Goal: Transaction & Acquisition: Purchase product/service

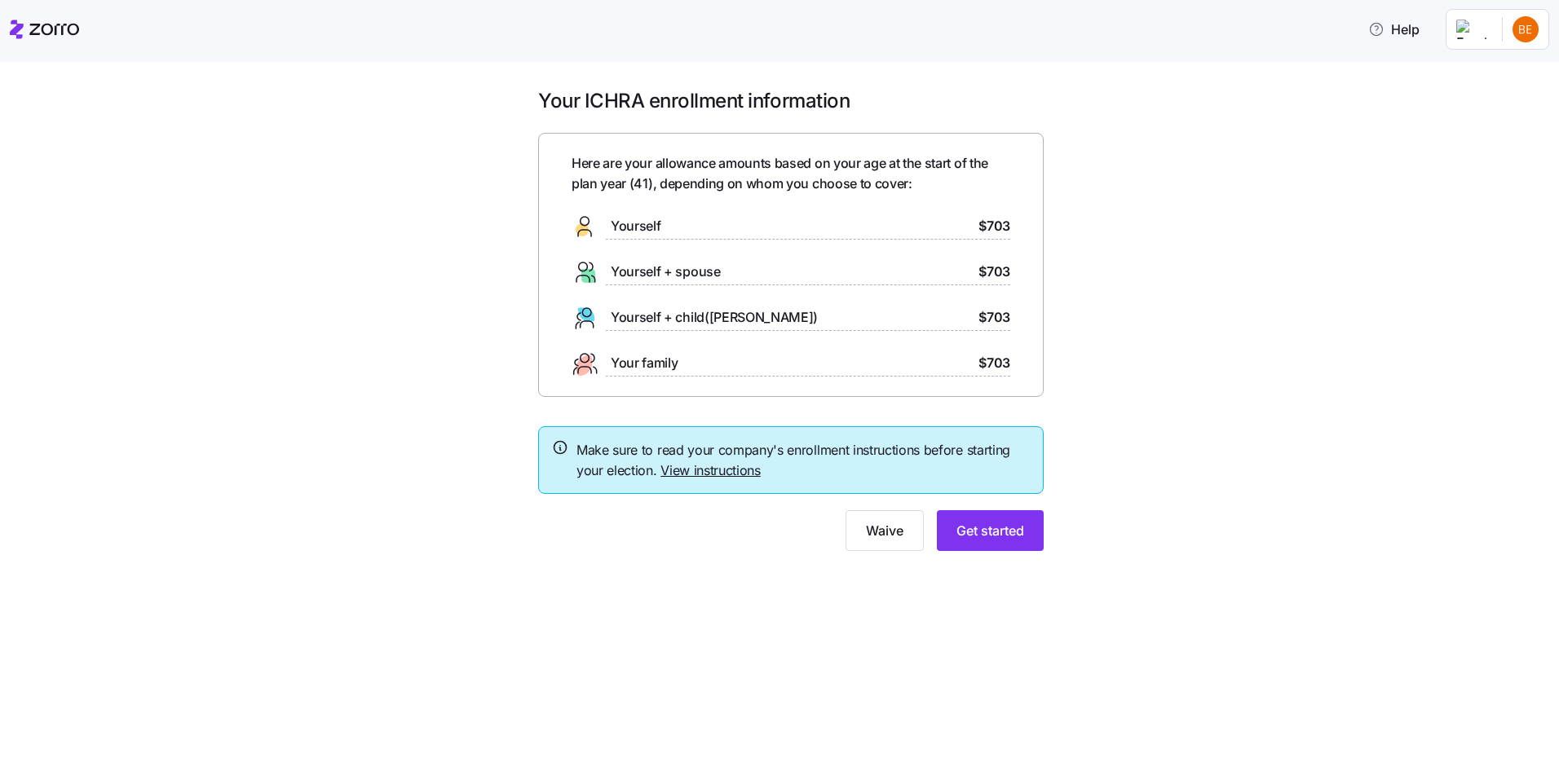
click at [992, 226] on span "$703" at bounding box center [994, 226] width 32 height 21
click at [994, 530] on span "Get started" at bounding box center [990, 530] width 67 height 20
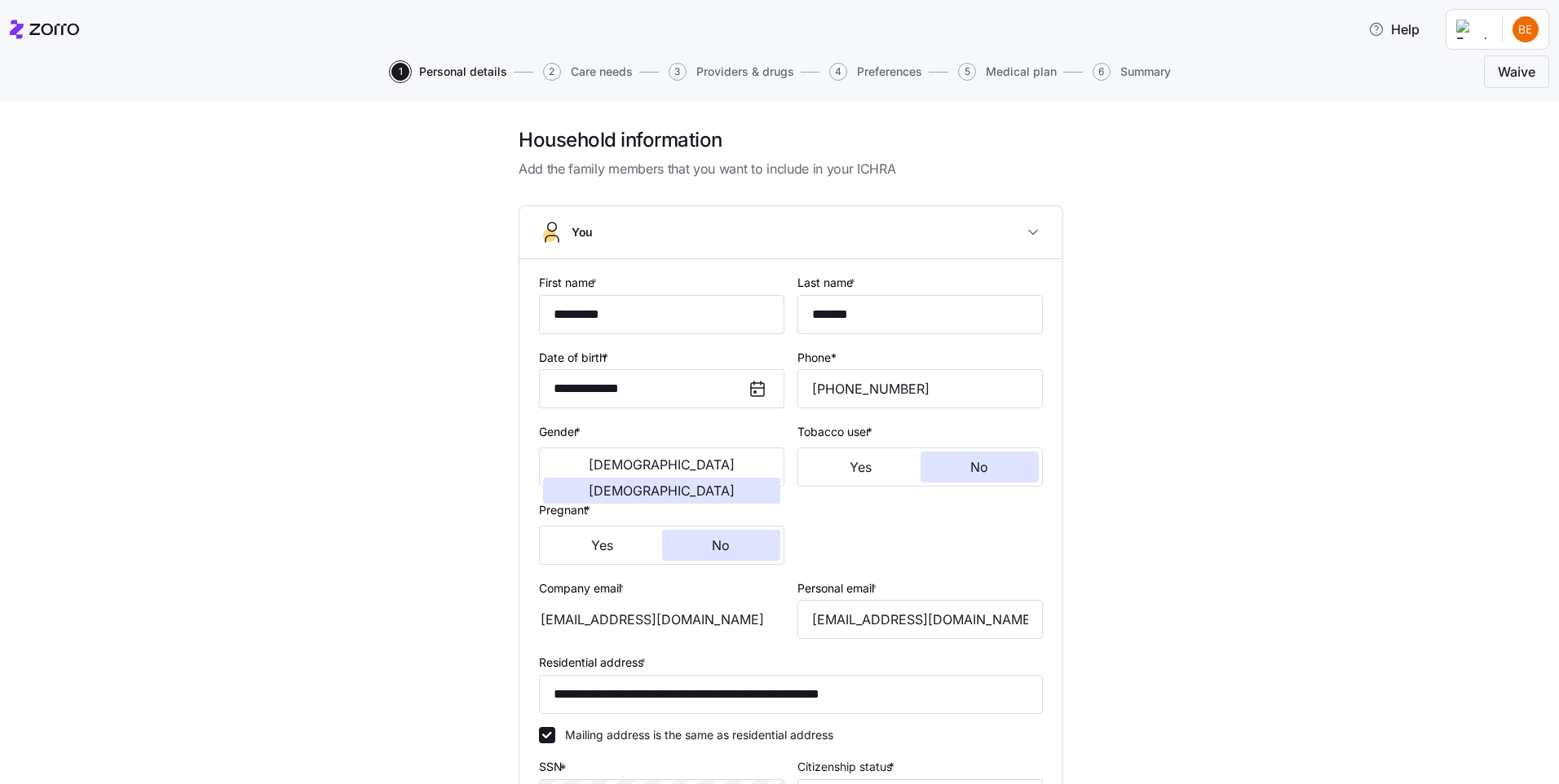
scroll to position [343, 0]
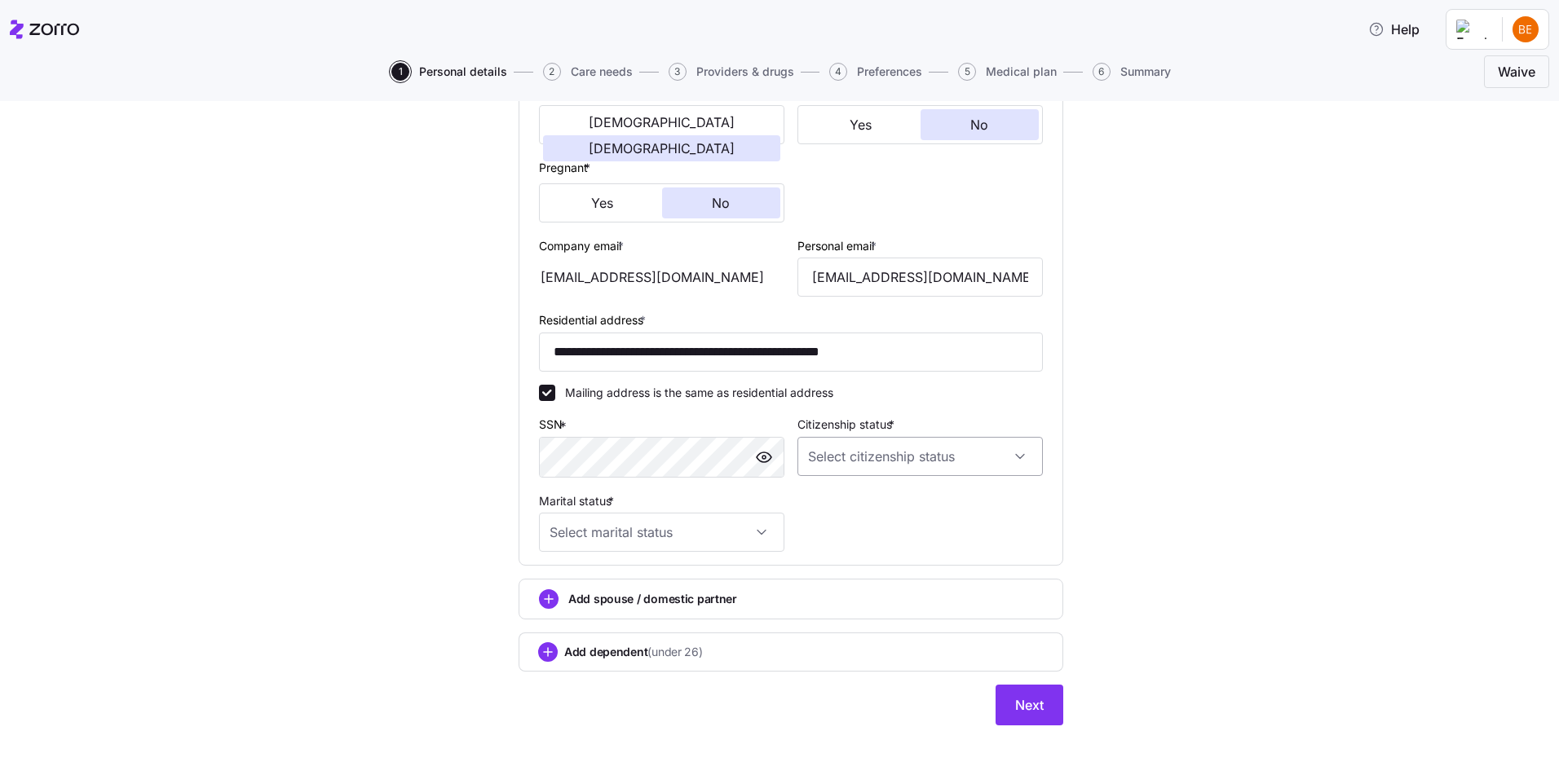
click at [882, 453] on input "Citizenship status *" at bounding box center [920, 456] width 246 height 39
click at [873, 498] on div "US citizen" at bounding box center [914, 506] width 232 height 35
type input "US citizen"
click at [649, 520] on input "Marital status *" at bounding box center [661, 532] width 246 height 39
click at [603, 578] on div "Single" at bounding box center [655, 581] width 232 height 35
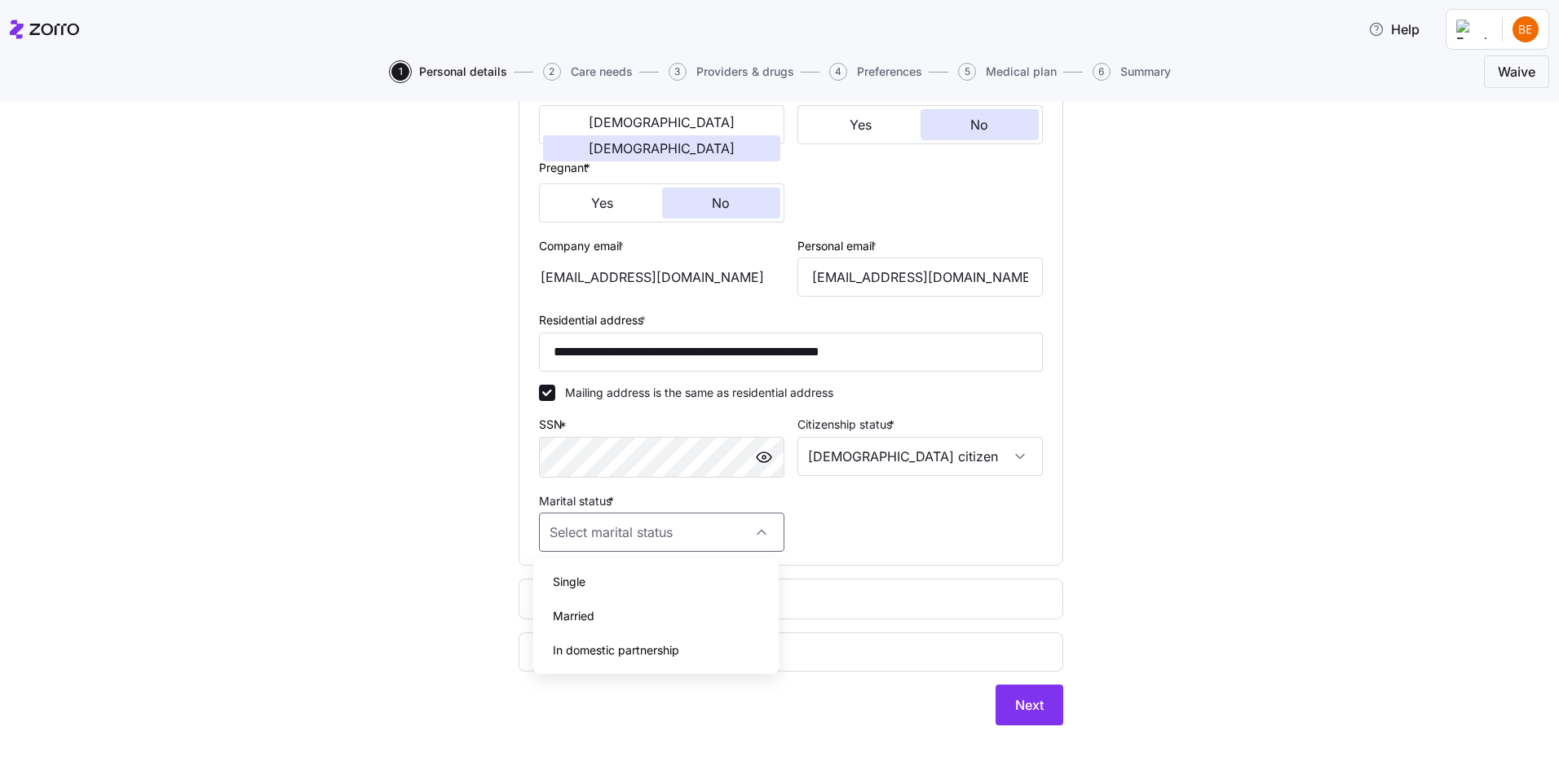
type input "Single"
click at [1037, 708] on span "Next" at bounding box center [1029, 705] width 29 height 20
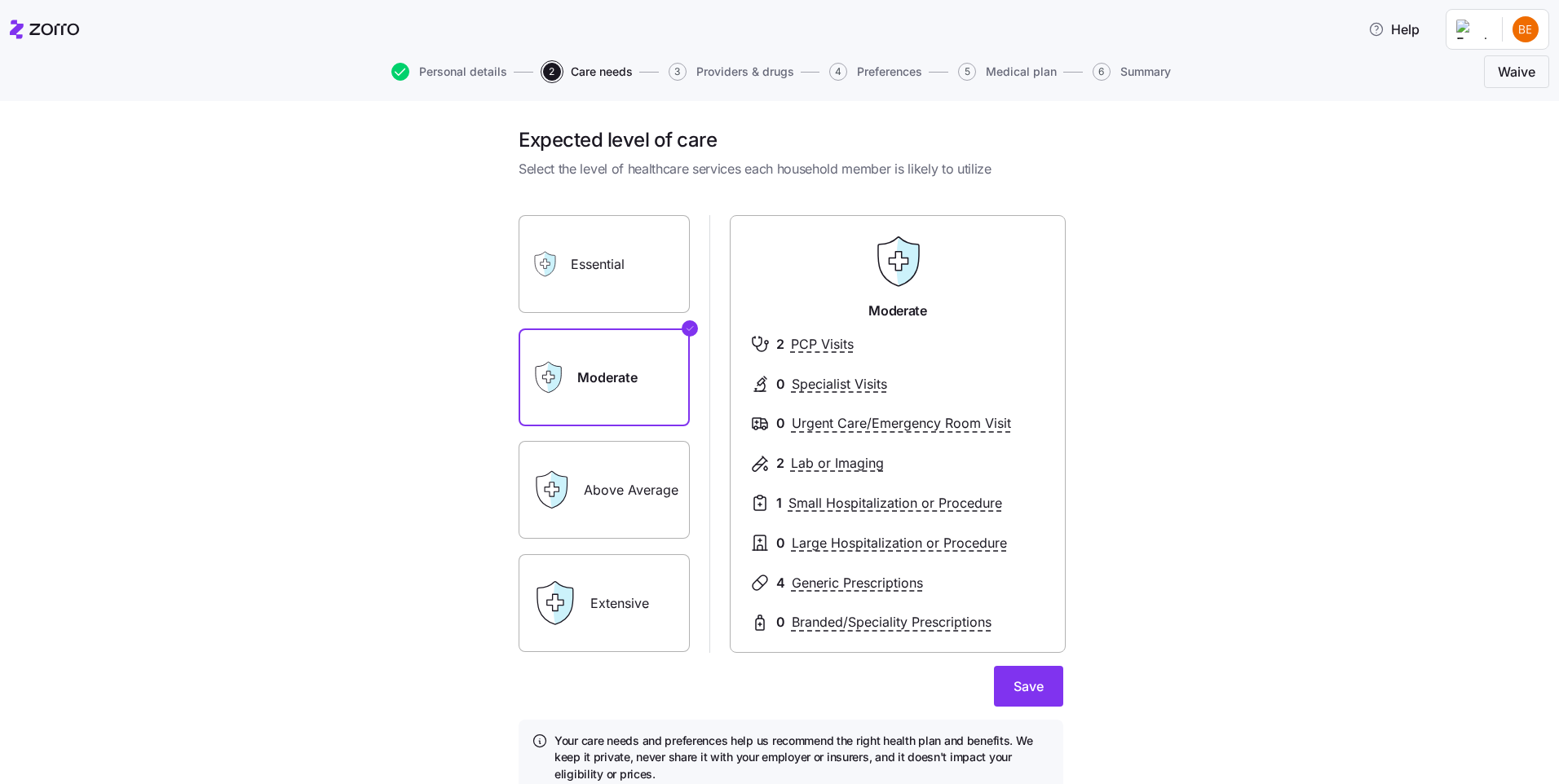
click at [675, 526] on label "Above Average" at bounding box center [603, 489] width 171 height 98
click at [0, 0] on input "Above Average" at bounding box center [0, 0] width 0 height 0
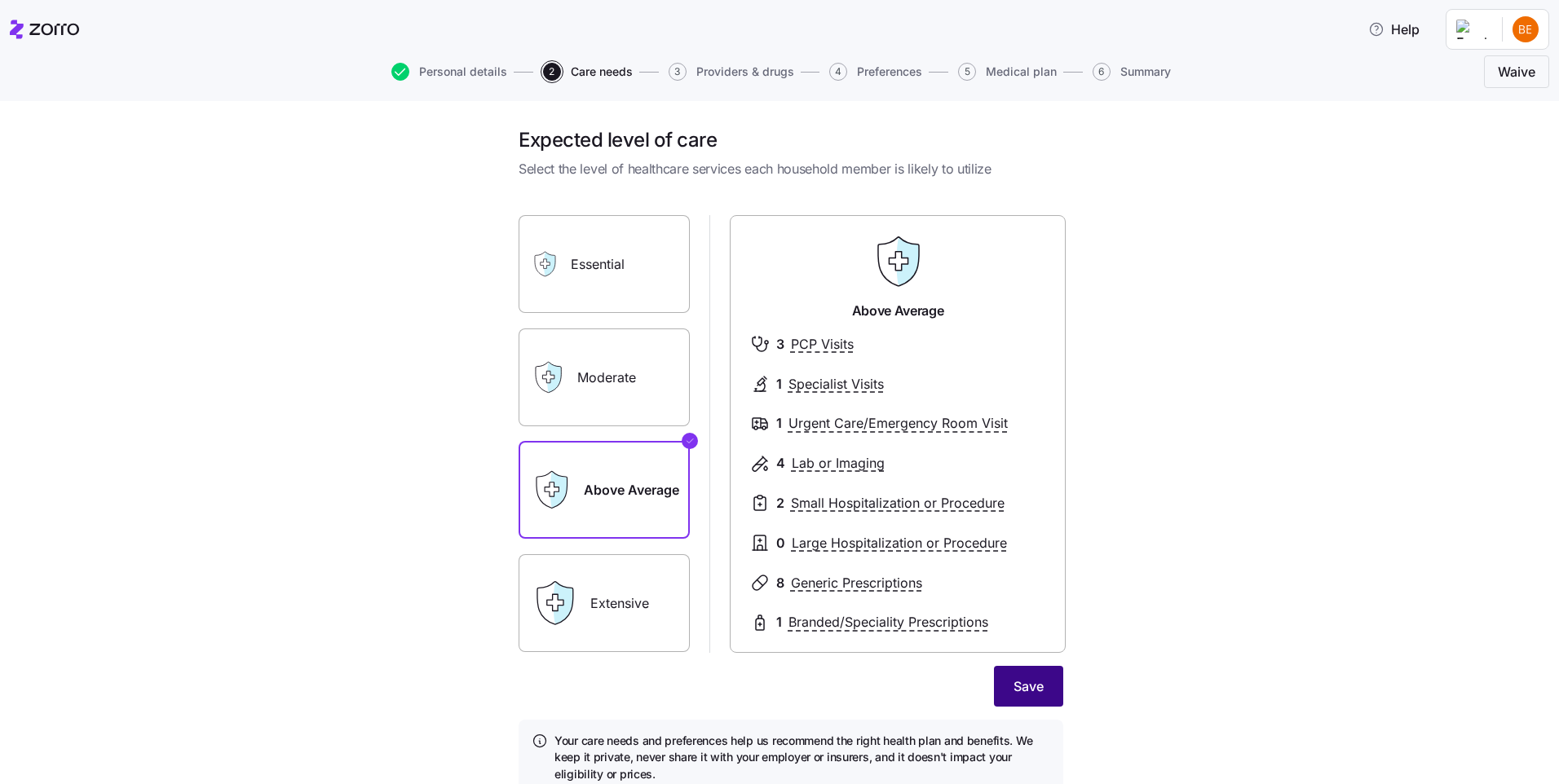
click at [1022, 690] on span "Save" at bounding box center [1028, 686] width 30 height 20
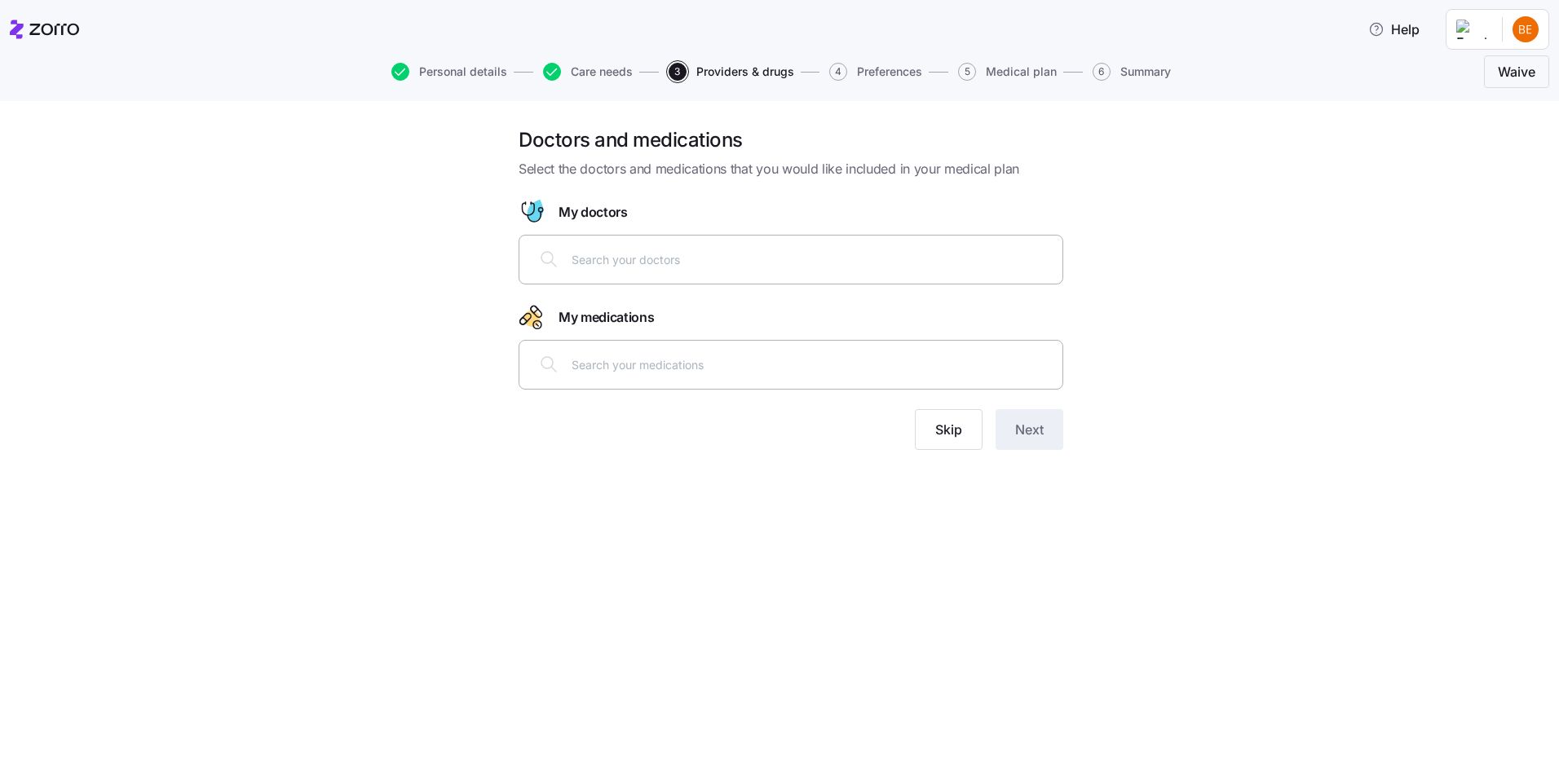
click at [875, 266] on input "text" at bounding box center [811, 259] width 481 height 18
click at [731, 357] on input "text" at bounding box center [811, 364] width 481 height 18
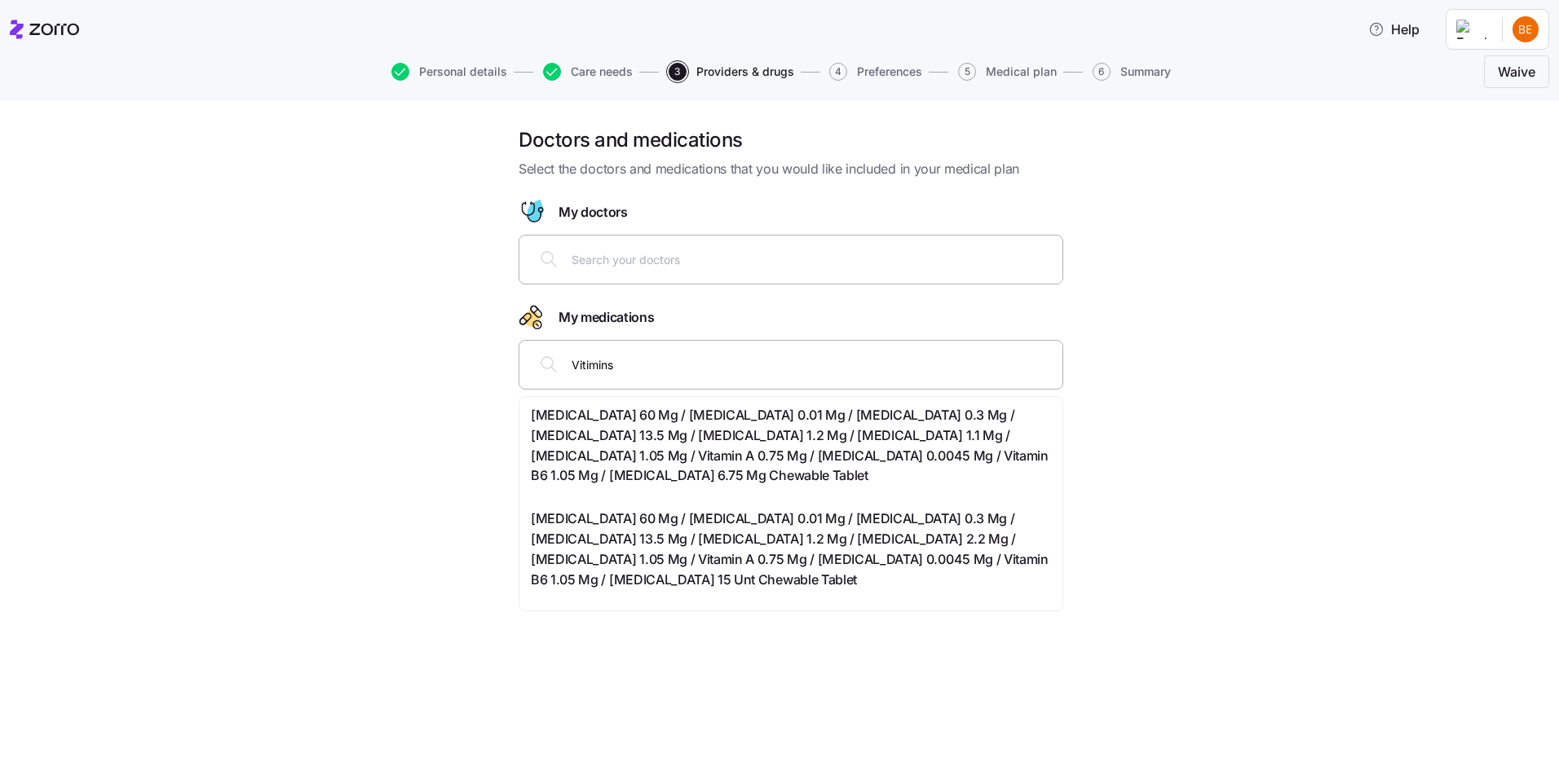
type input "Vitimins"
click at [709, 270] on div at bounding box center [791, 259] width 524 height 39
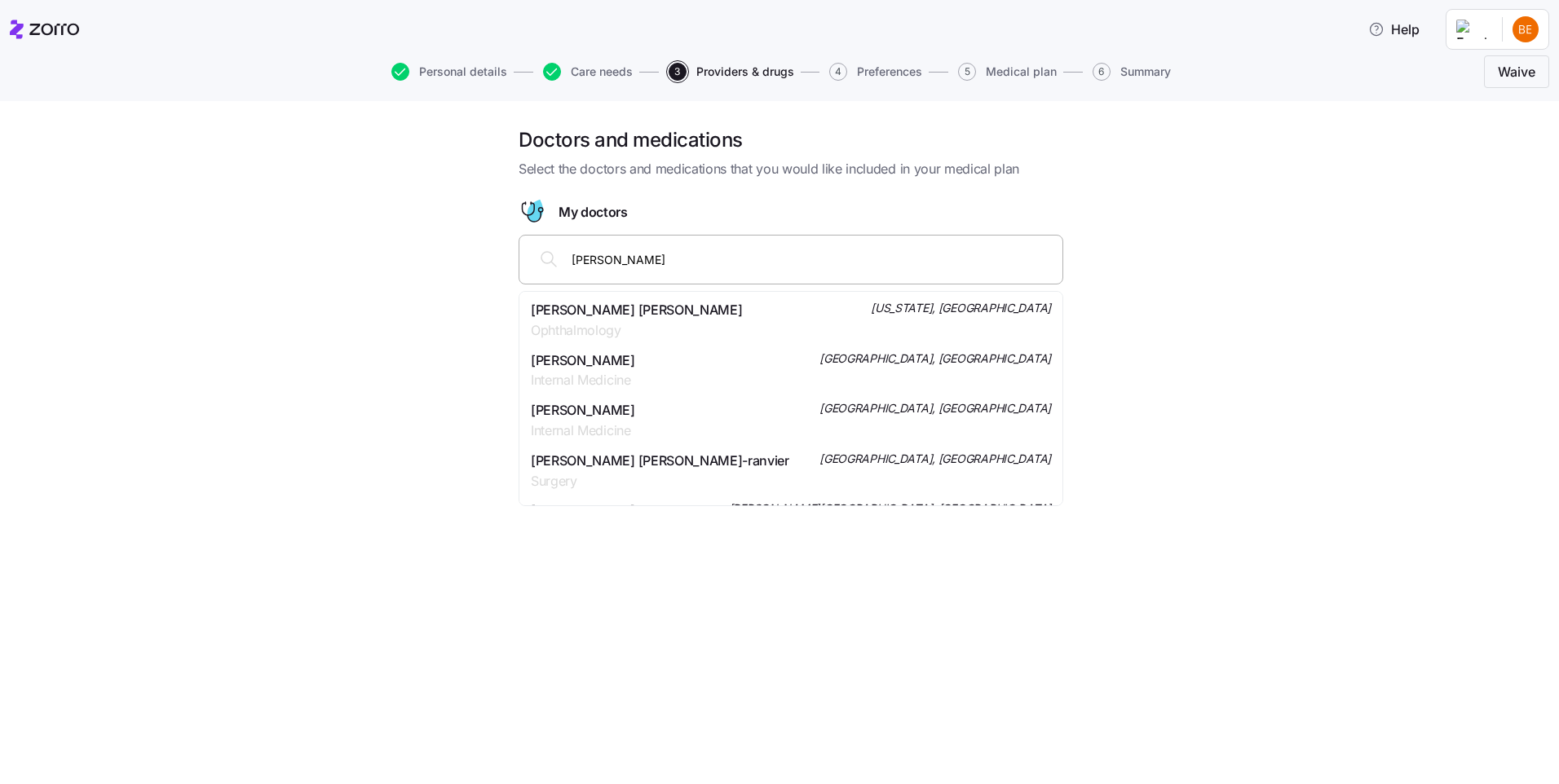
click at [638, 259] on input "Gustavo De Petro" at bounding box center [811, 259] width 481 height 18
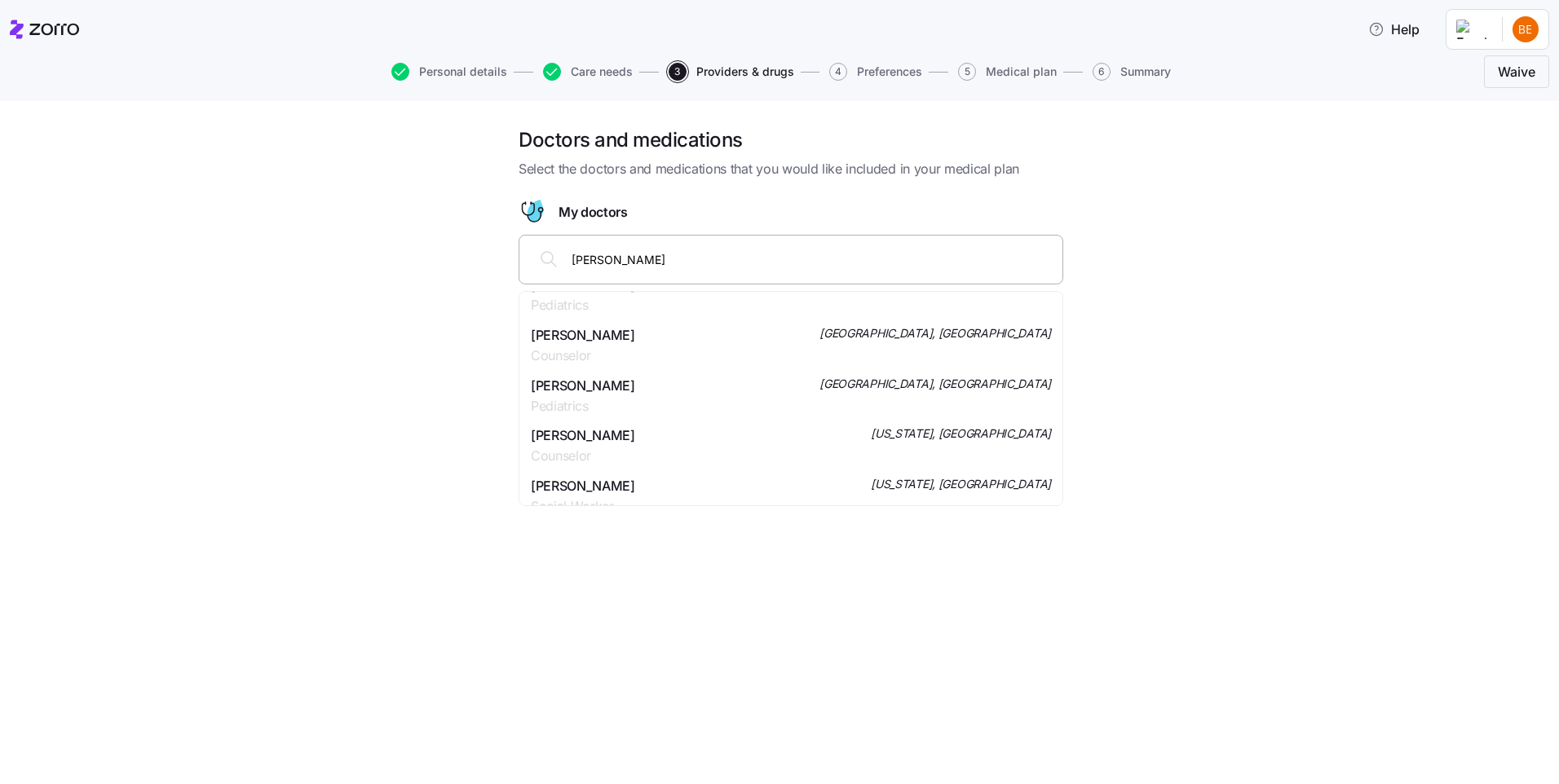
scroll to position [652, 0]
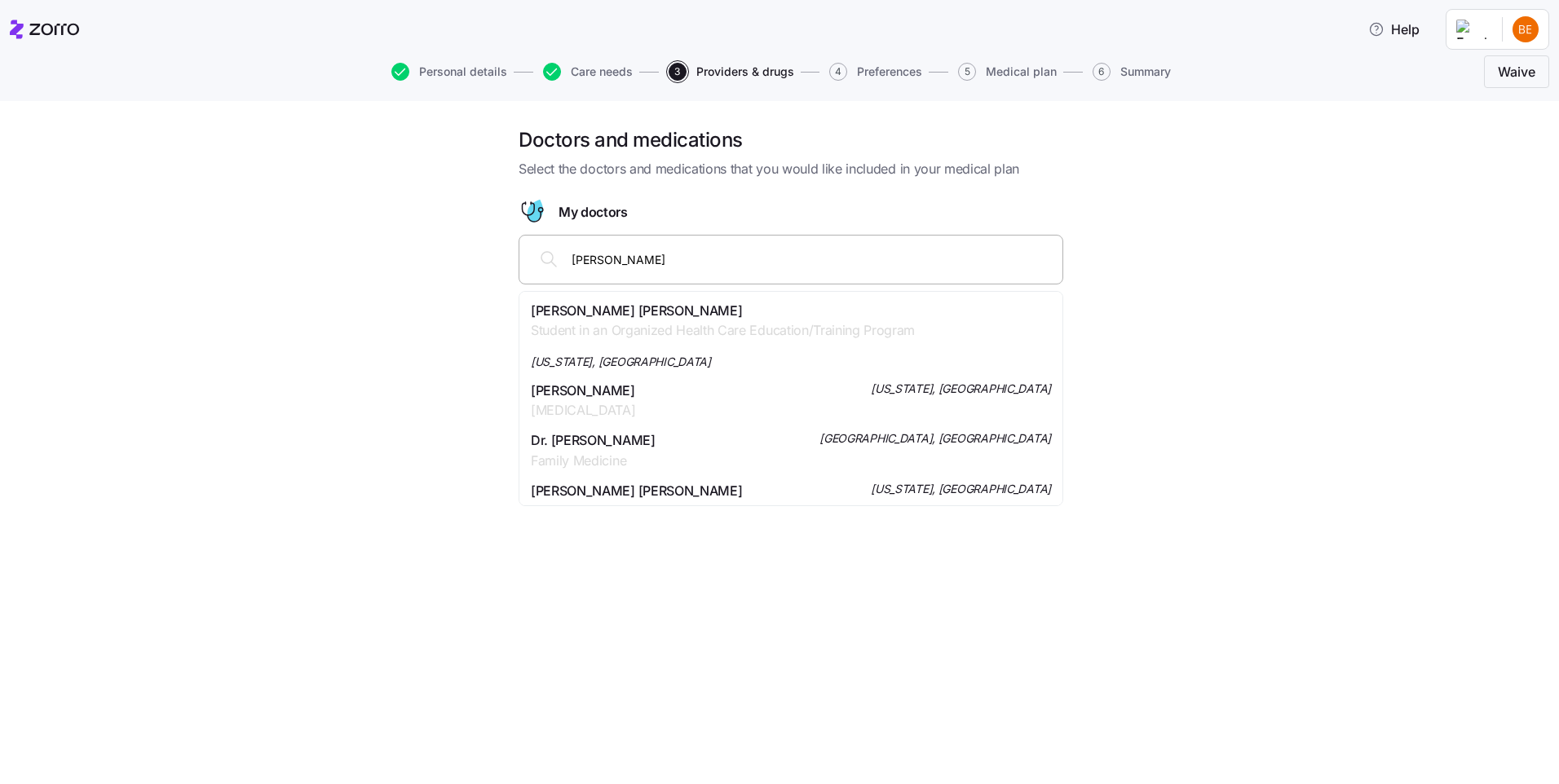
type input "Gustavo DePetro"
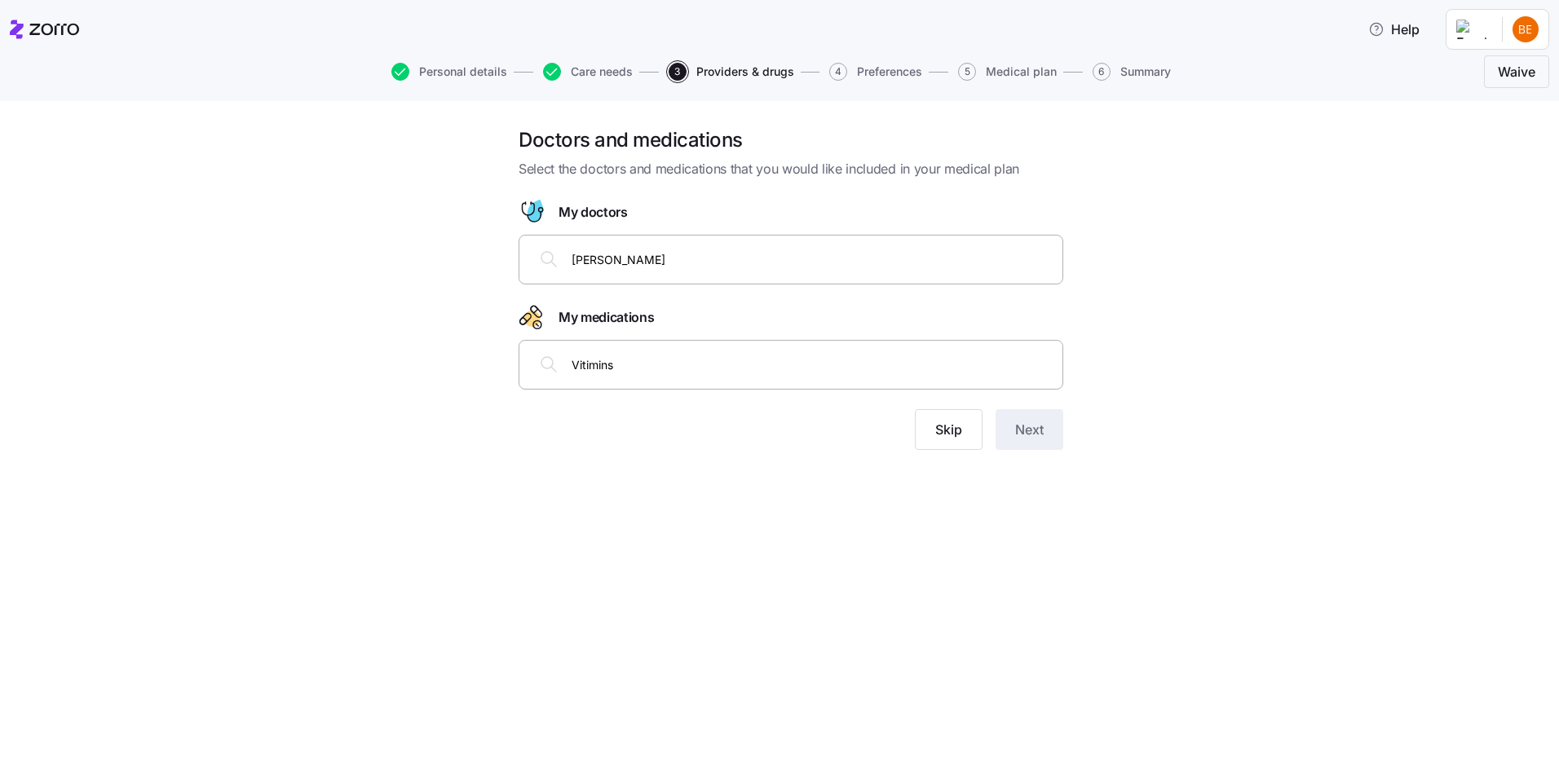
click at [1219, 364] on div "Doctors and medications Select the doctors and medications that you would like …" at bounding box center [791, 298] width 1490 height 343
click at [938, 431] on span "Skip" at bounding box center [948, 429] width 27 height 20
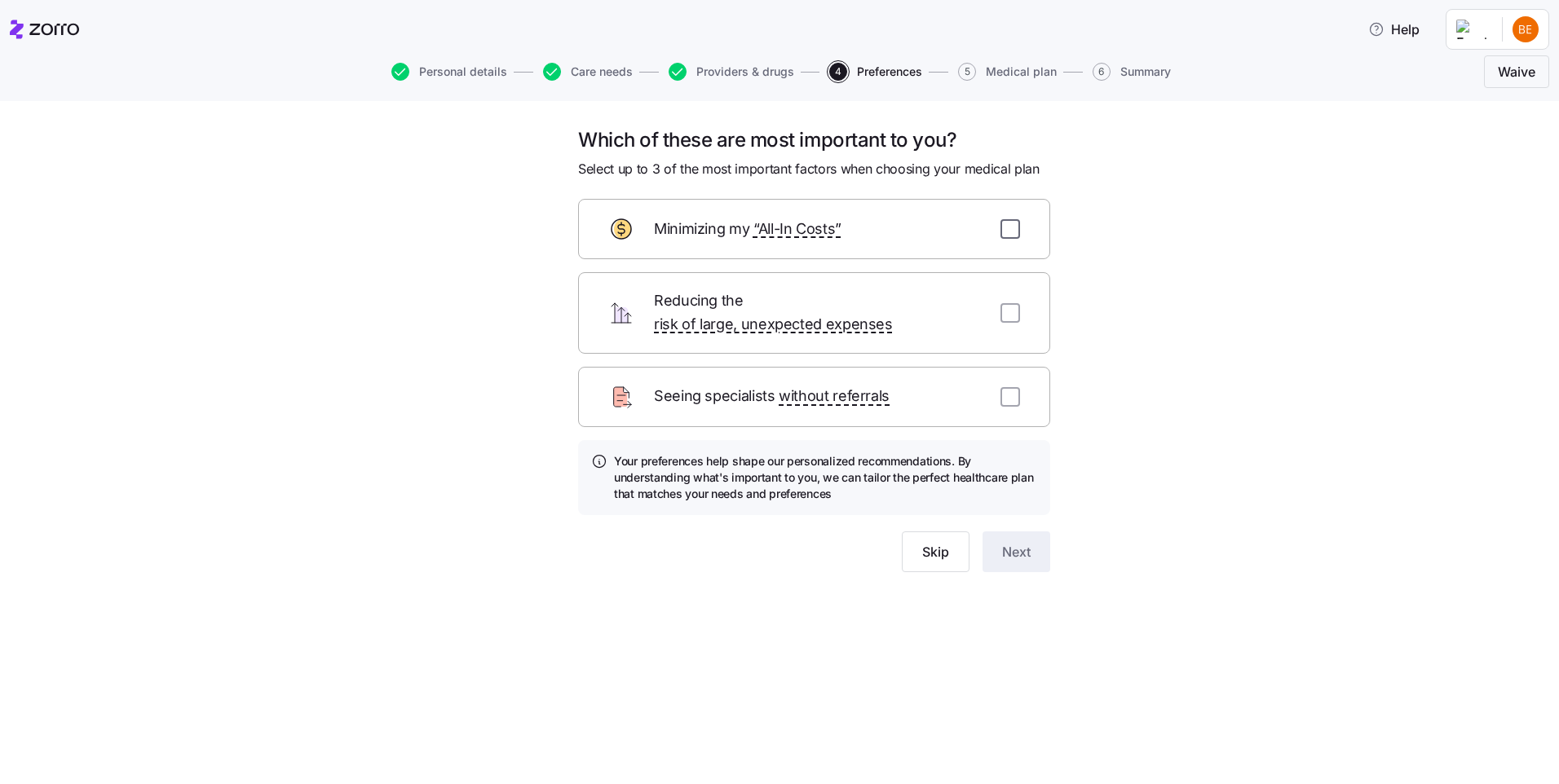
click at [1009, 222] on input "checkbox" at bounding box center [1009, 229] width 20 height 20
checkbox input "true"
click at [1005, 303] on input "checkbox" at bounding box center [1009, 313] width 20 height 20
checkbox input "true"
click at [1005, 387] on input "checkbox" at bounding box center [1009, 397] width 20 height 20
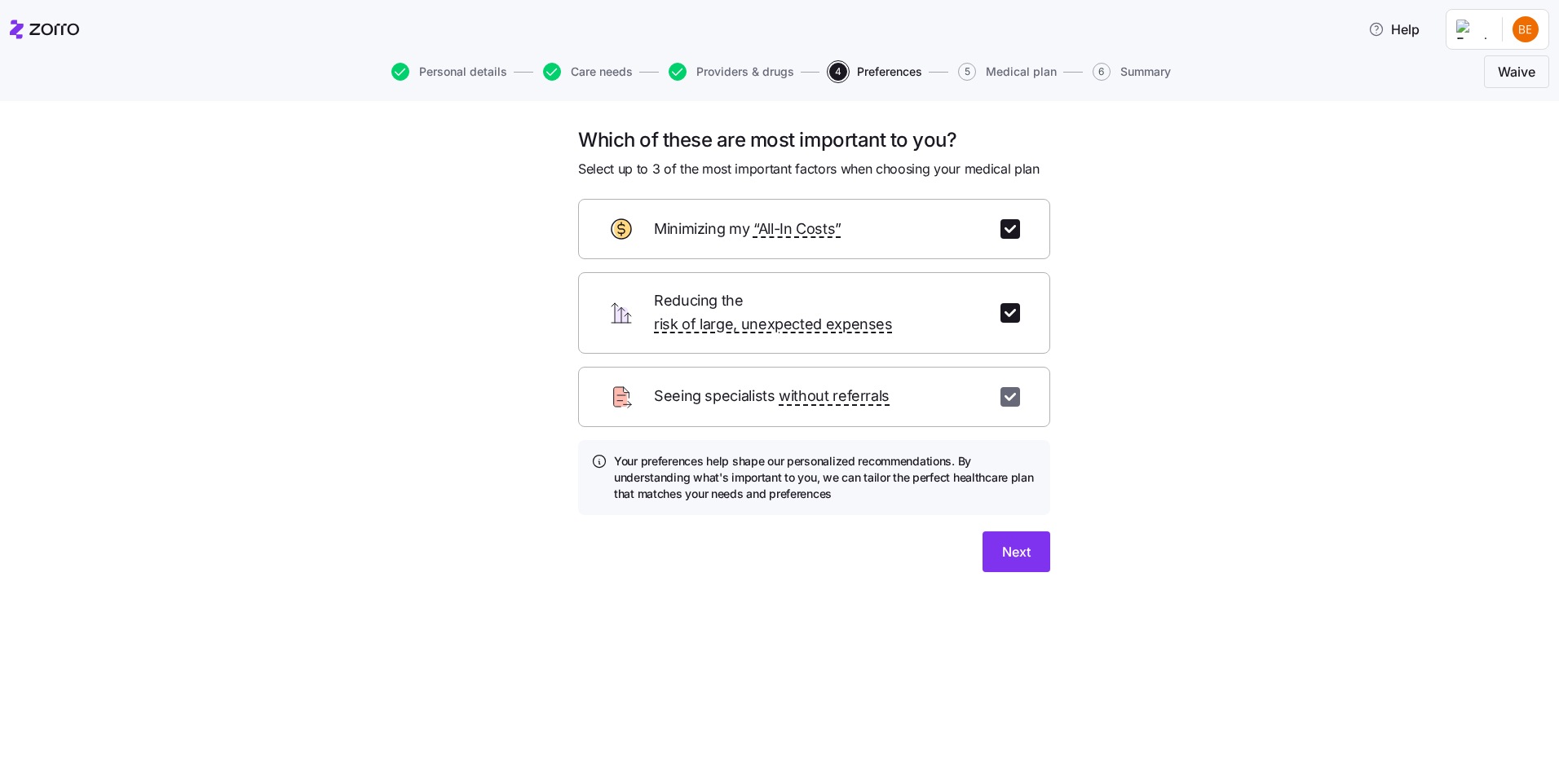
click at [1018, 387] on input "checkbox" at bounding box center [1009, 397] width 20 height 20
checkbox input "false"
click at [1029, 531] on button "Next" at bounding box center [1016, 552] width 67 height 41
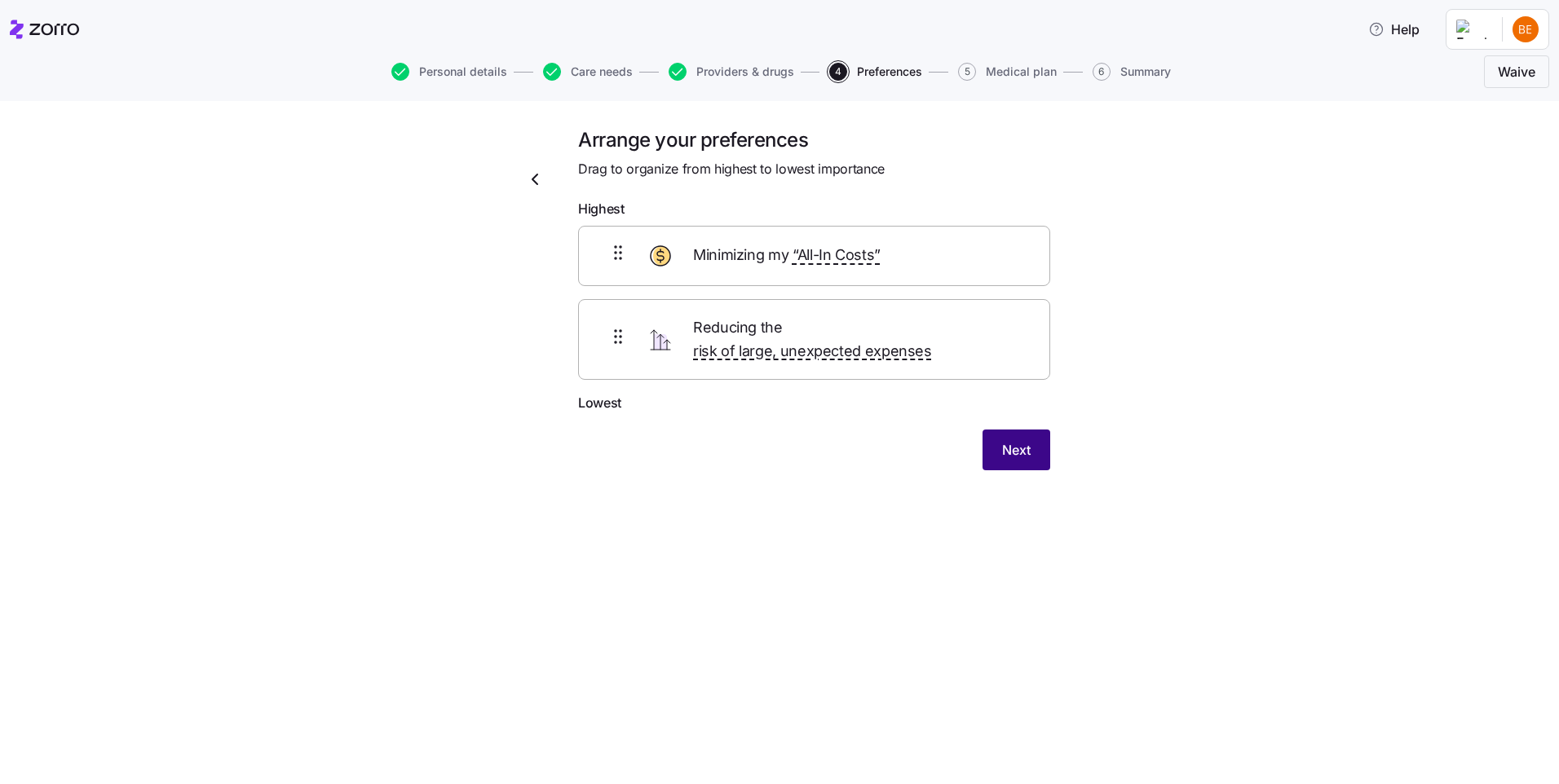
click at [1013, 441] on span "Next" at bounding box center [1016, 450] width 29 height 20
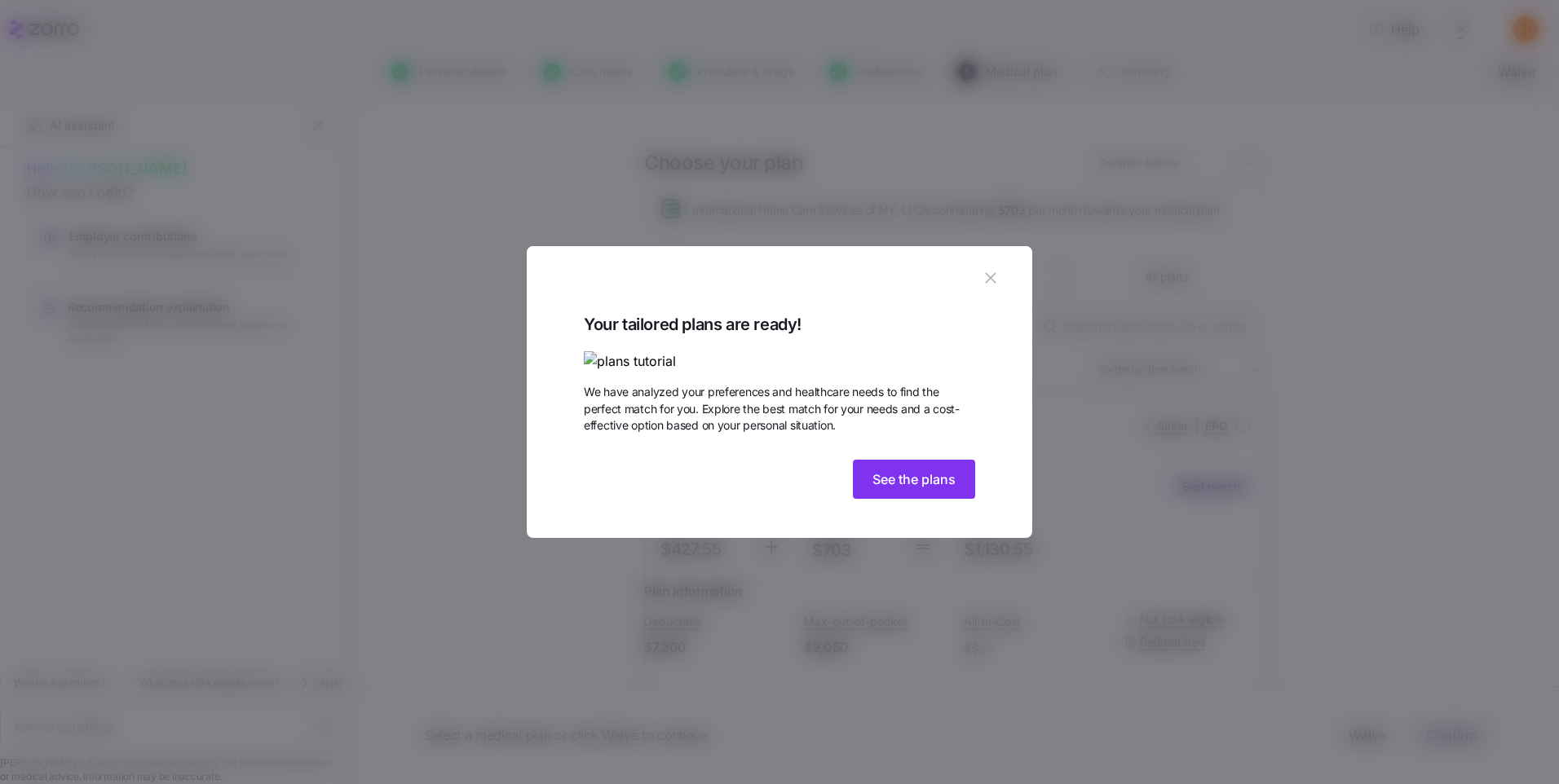
click at [694, 351] on img at bounding box center [779, 361] width 391 height 21
click at [880, 358] on img at bounding box center [779, 361] width 391 height 21
click at [897, 354] on img at bounding box center [779, 361] width 391 height 21
click at [704, 351] on img at bounding box center [779, 361] width 391 height 21
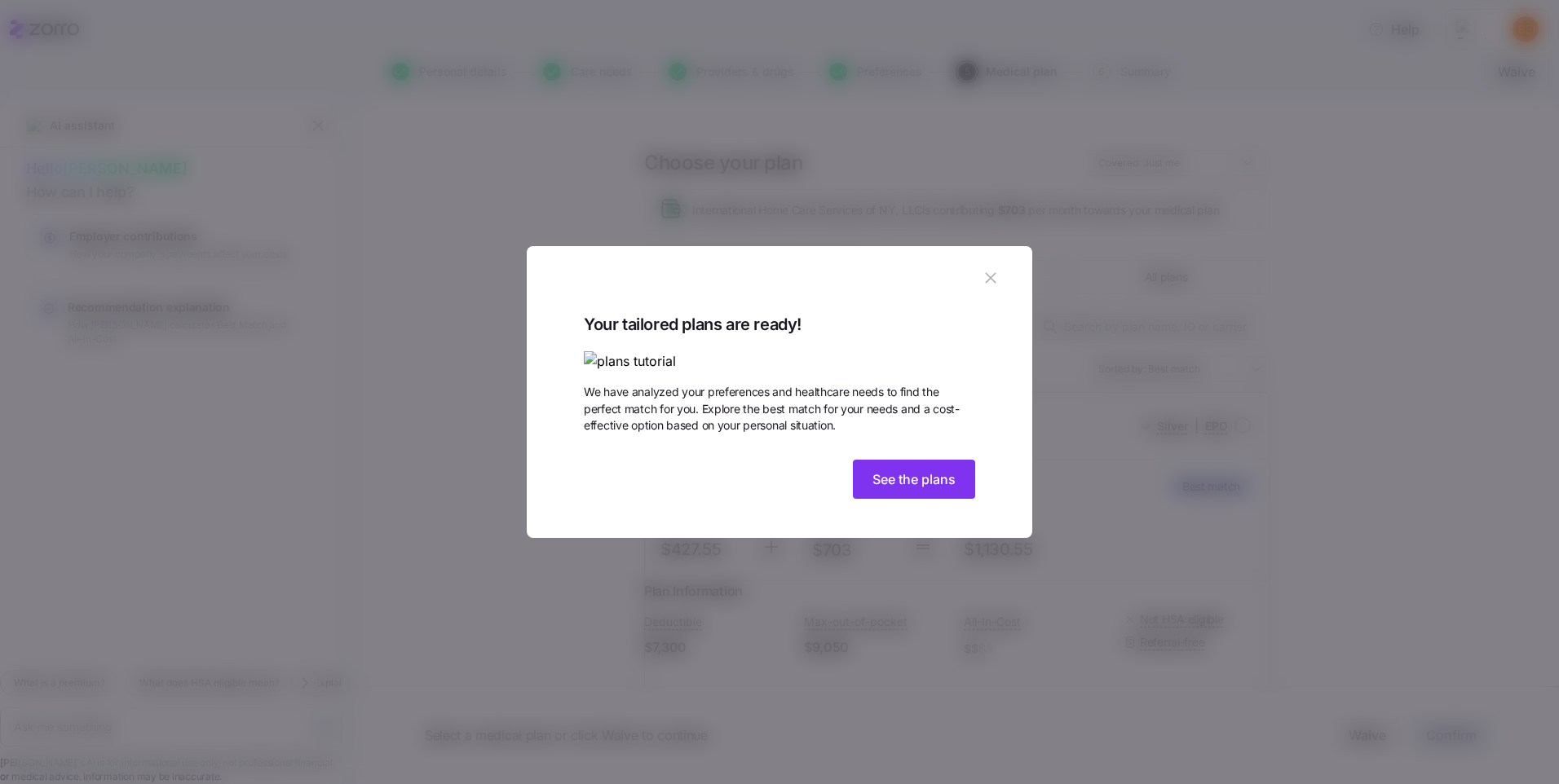
click at [704, 351] on img at bounding box center [779, 361] width 391 height 21
click at [889, 489] on span "See the plans" at bounding box center [913, 479] width 83 height 20
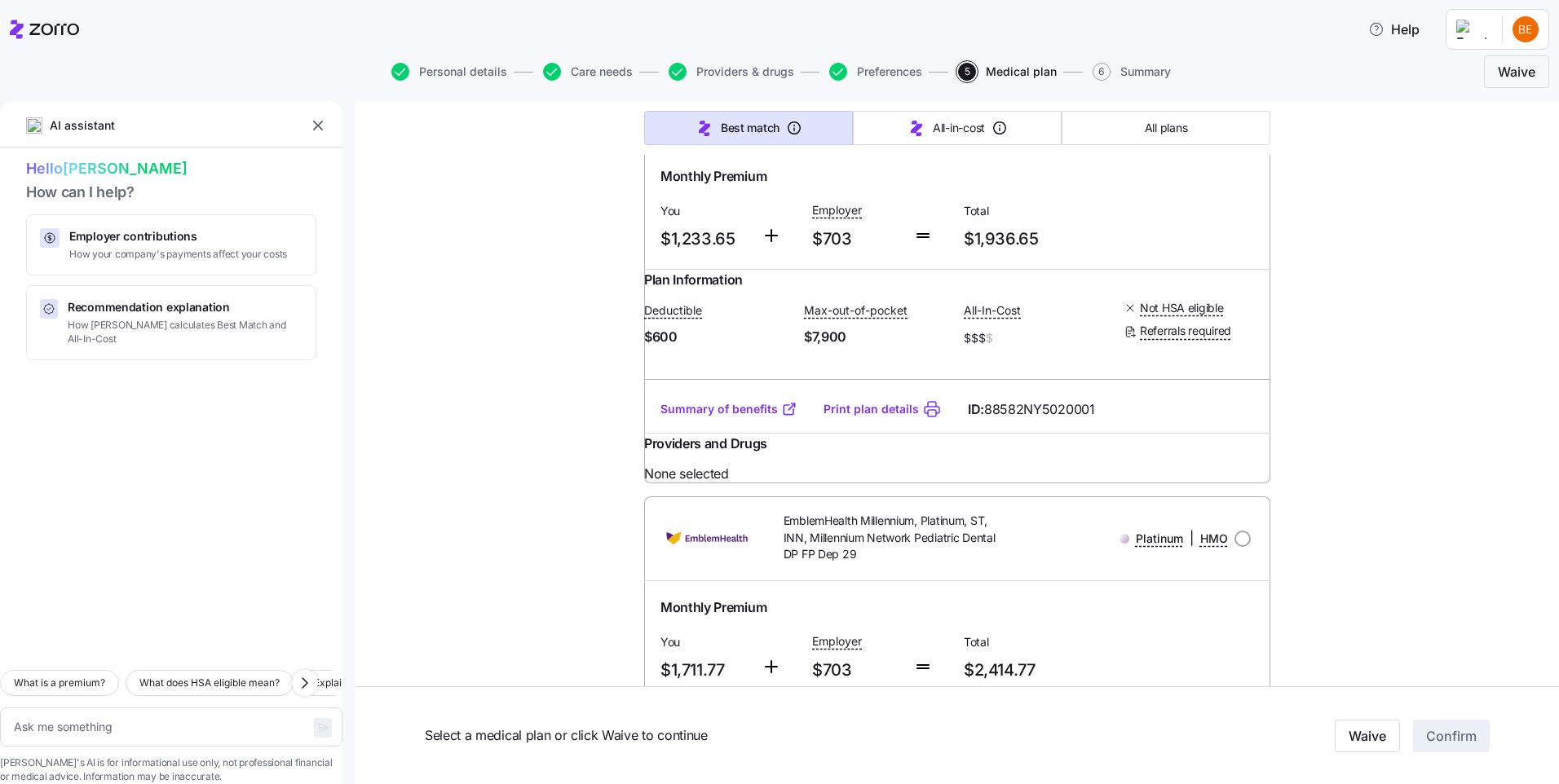
scroll to position [6585, 0]
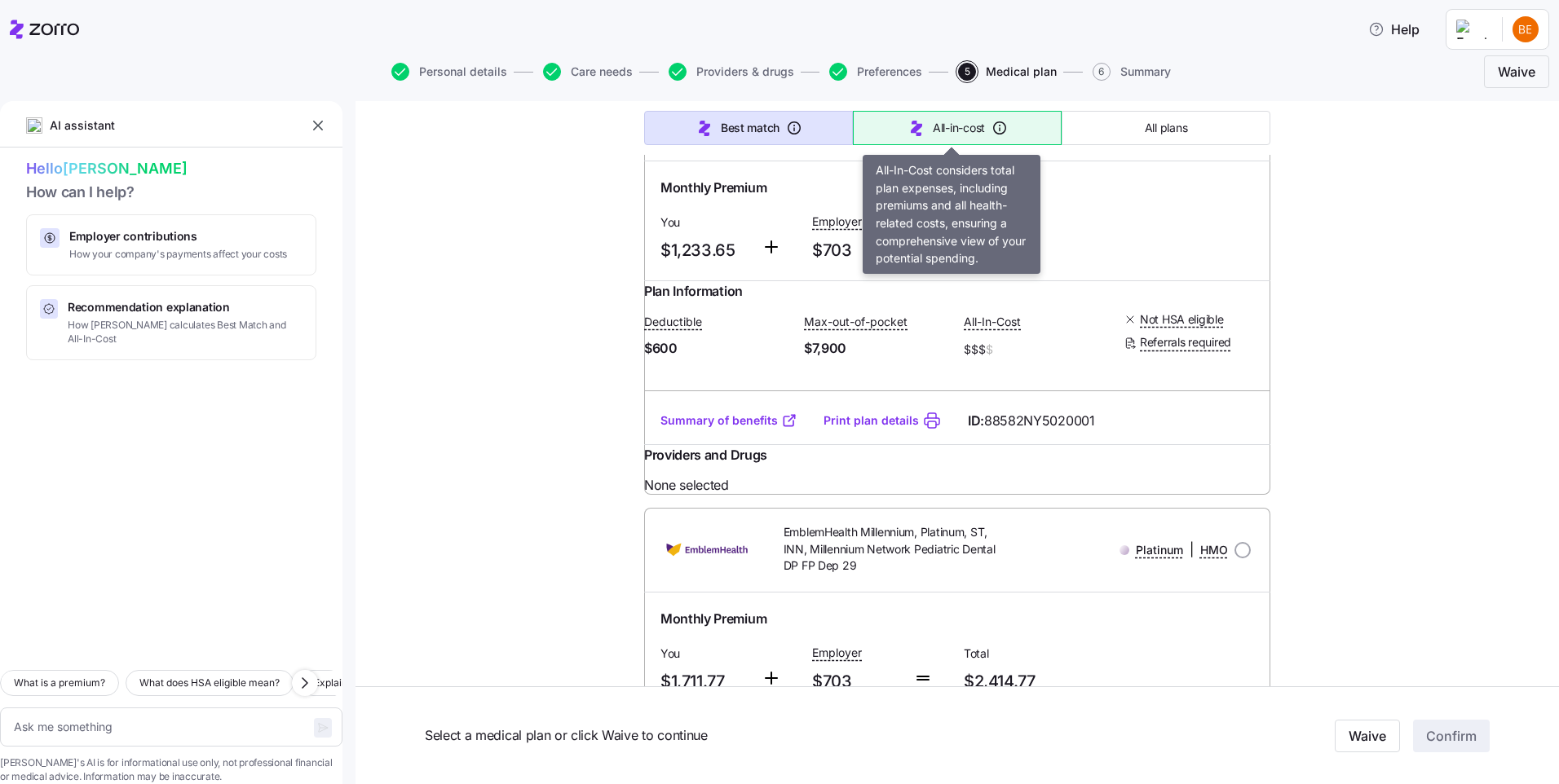
click at [952, 124] on span "All-in-cost" at bounding box center [959, 127] width 52 height 16
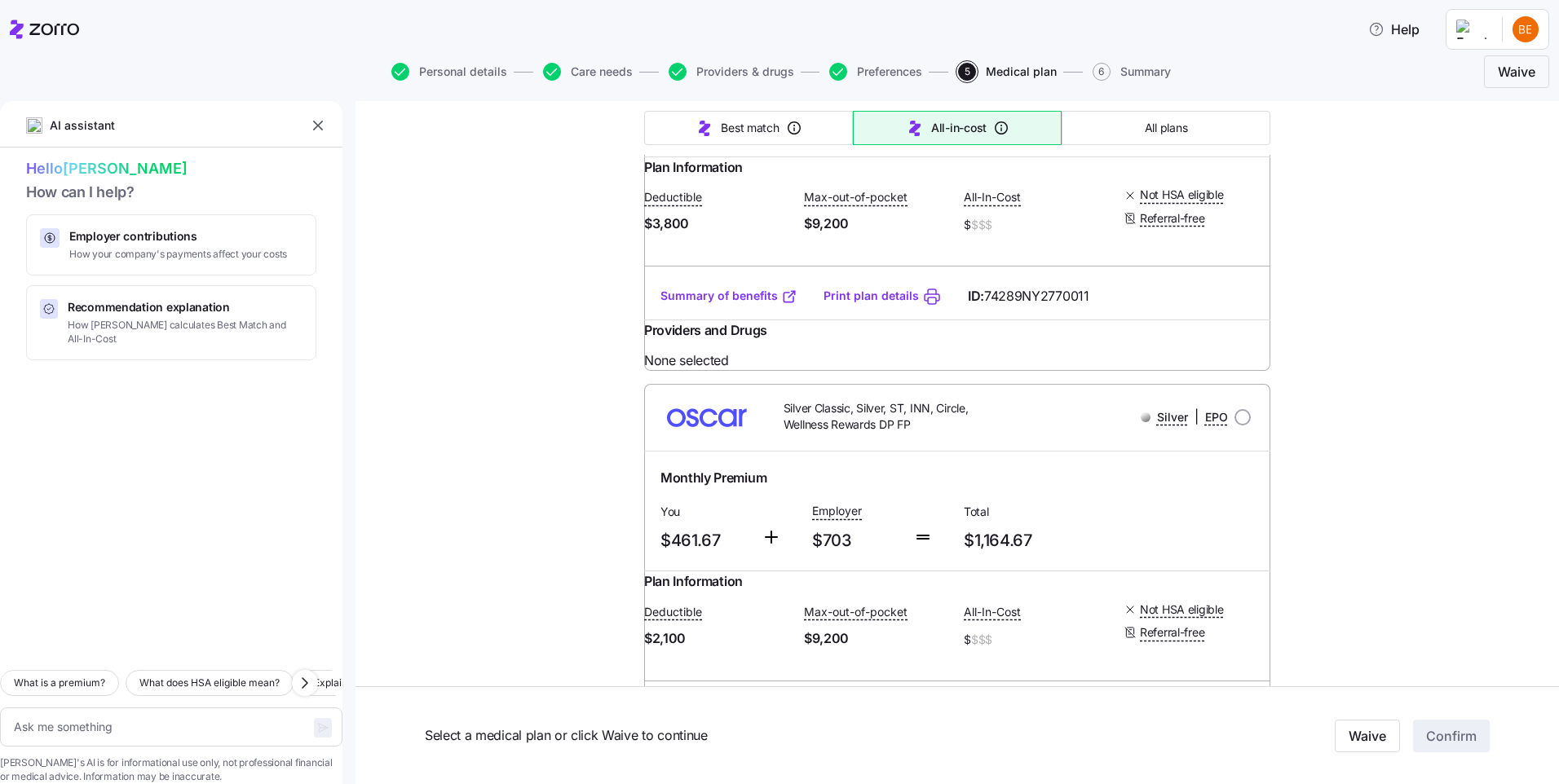
type textarea "x"
type input "Sorted by: All-in-cost"
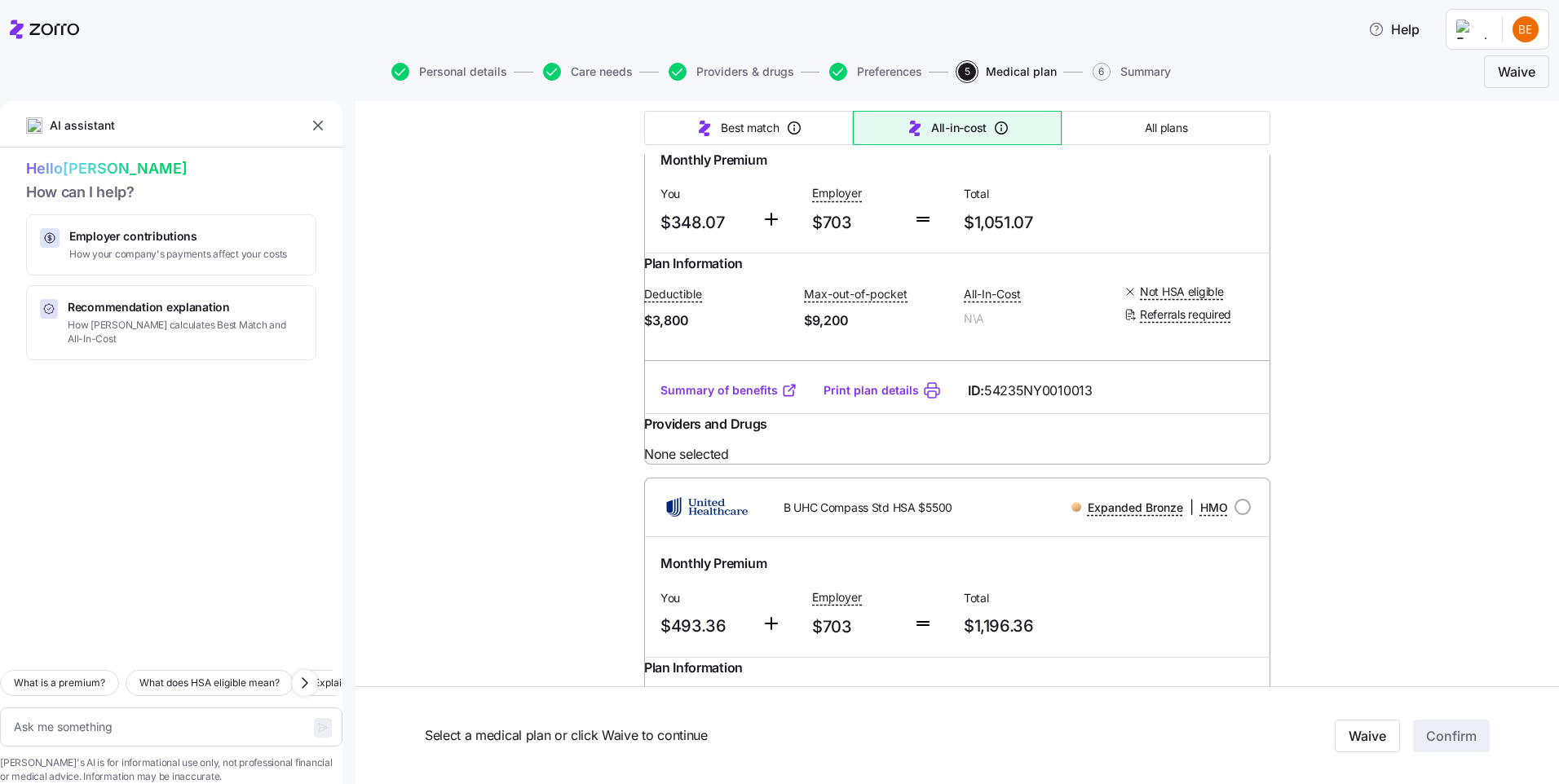
scroll to position [9718, 0]
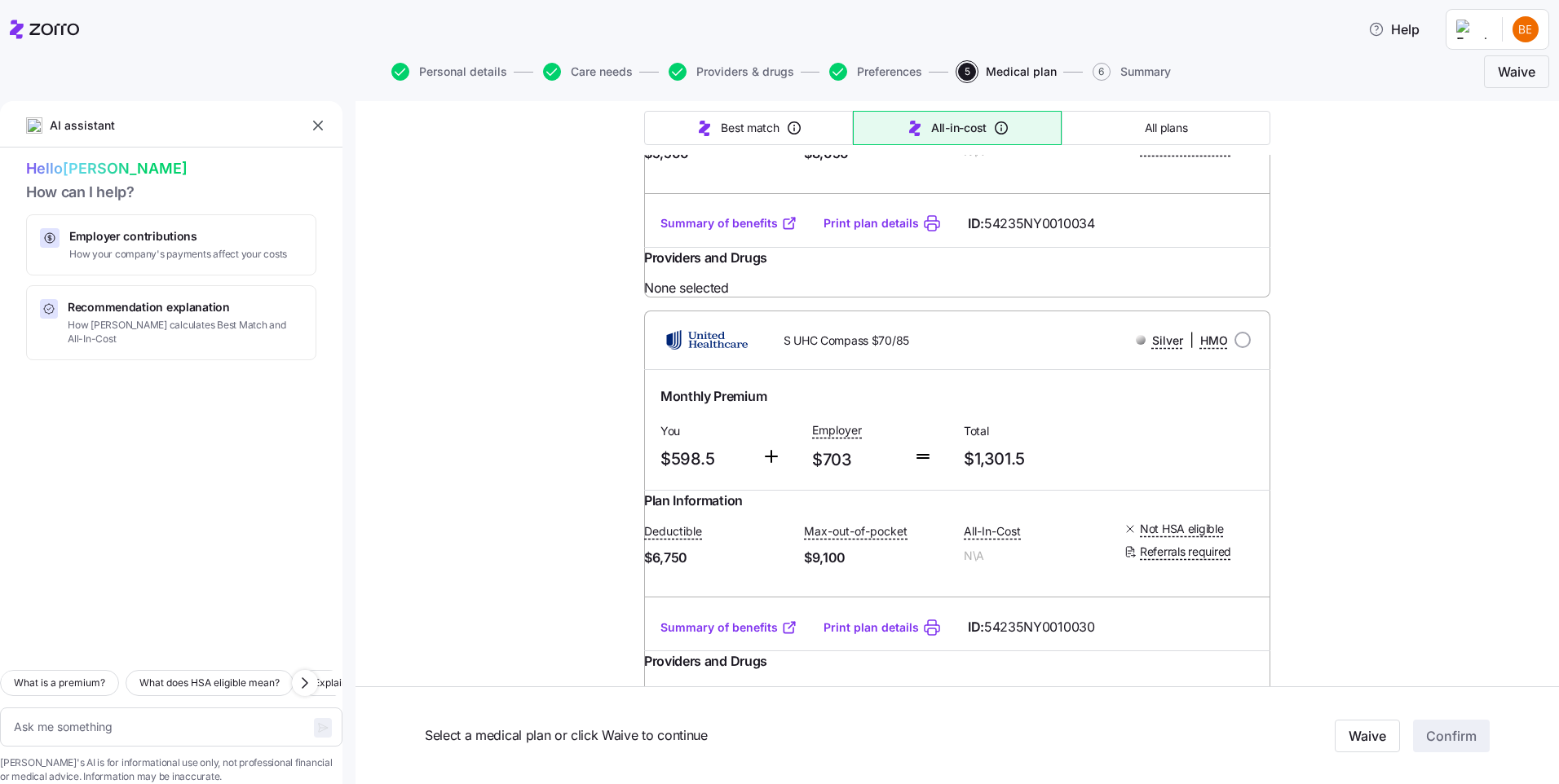
type textarea "x"
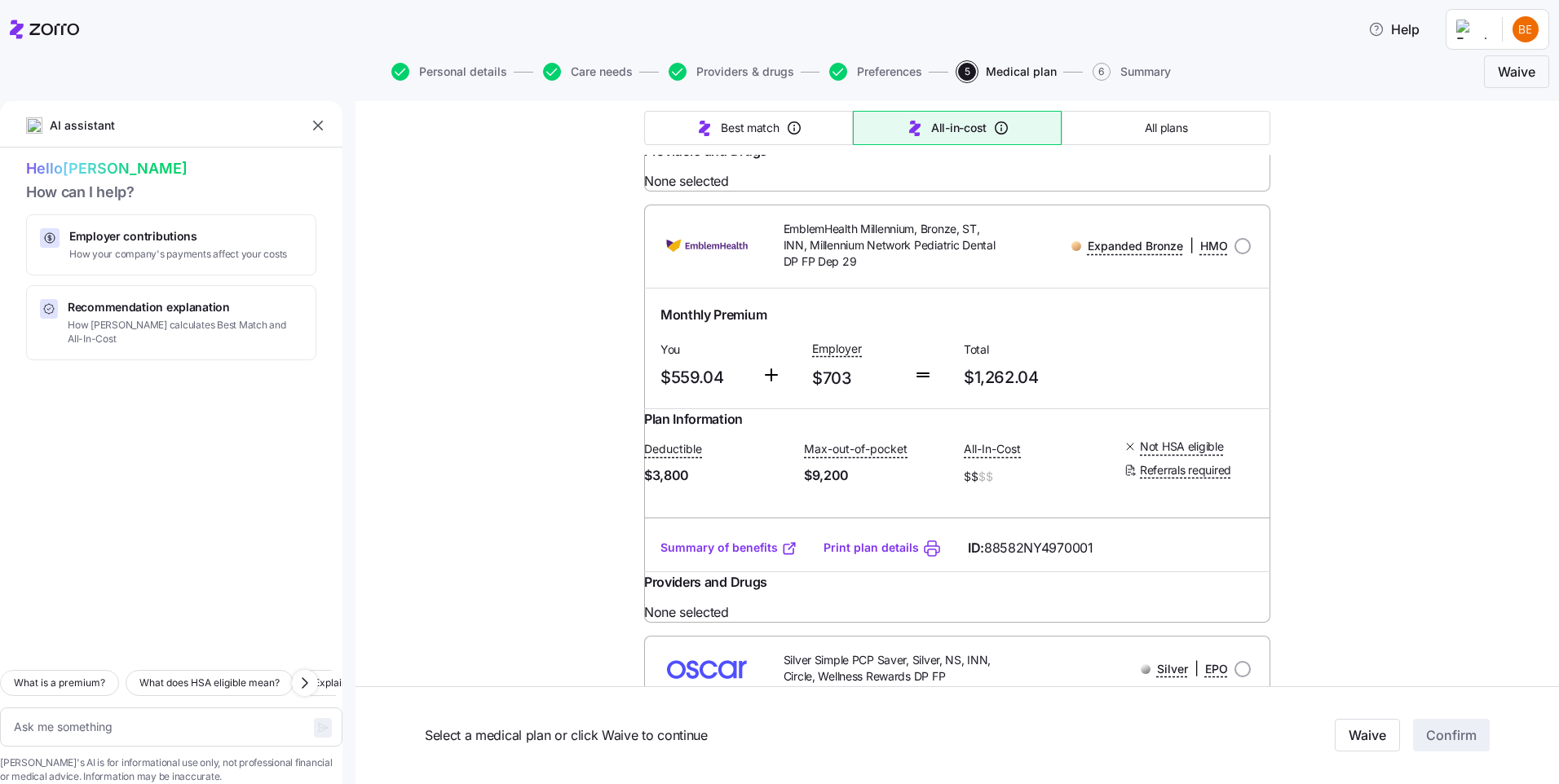
scroll to position [3931, 0]
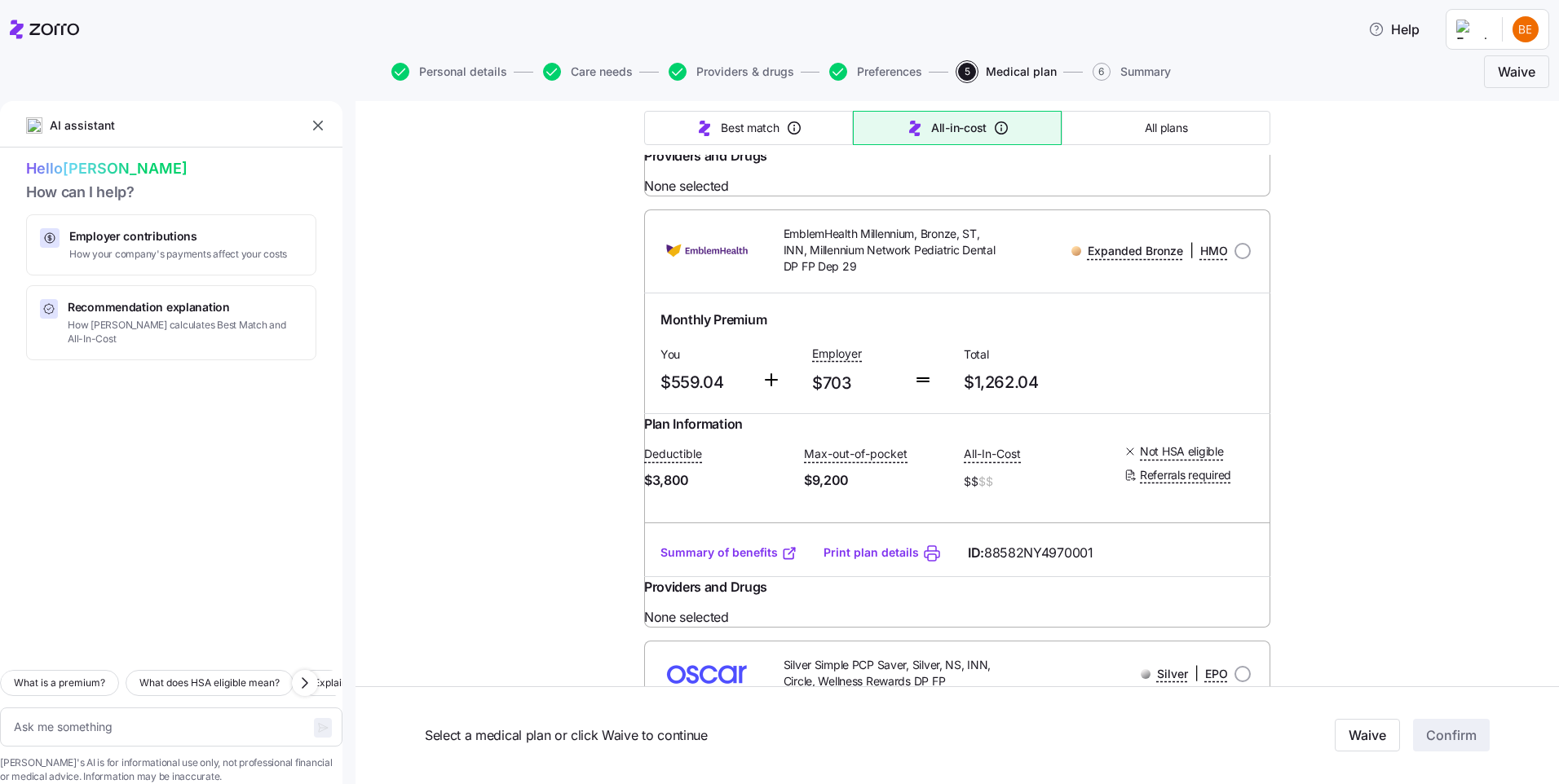
radio input "true"
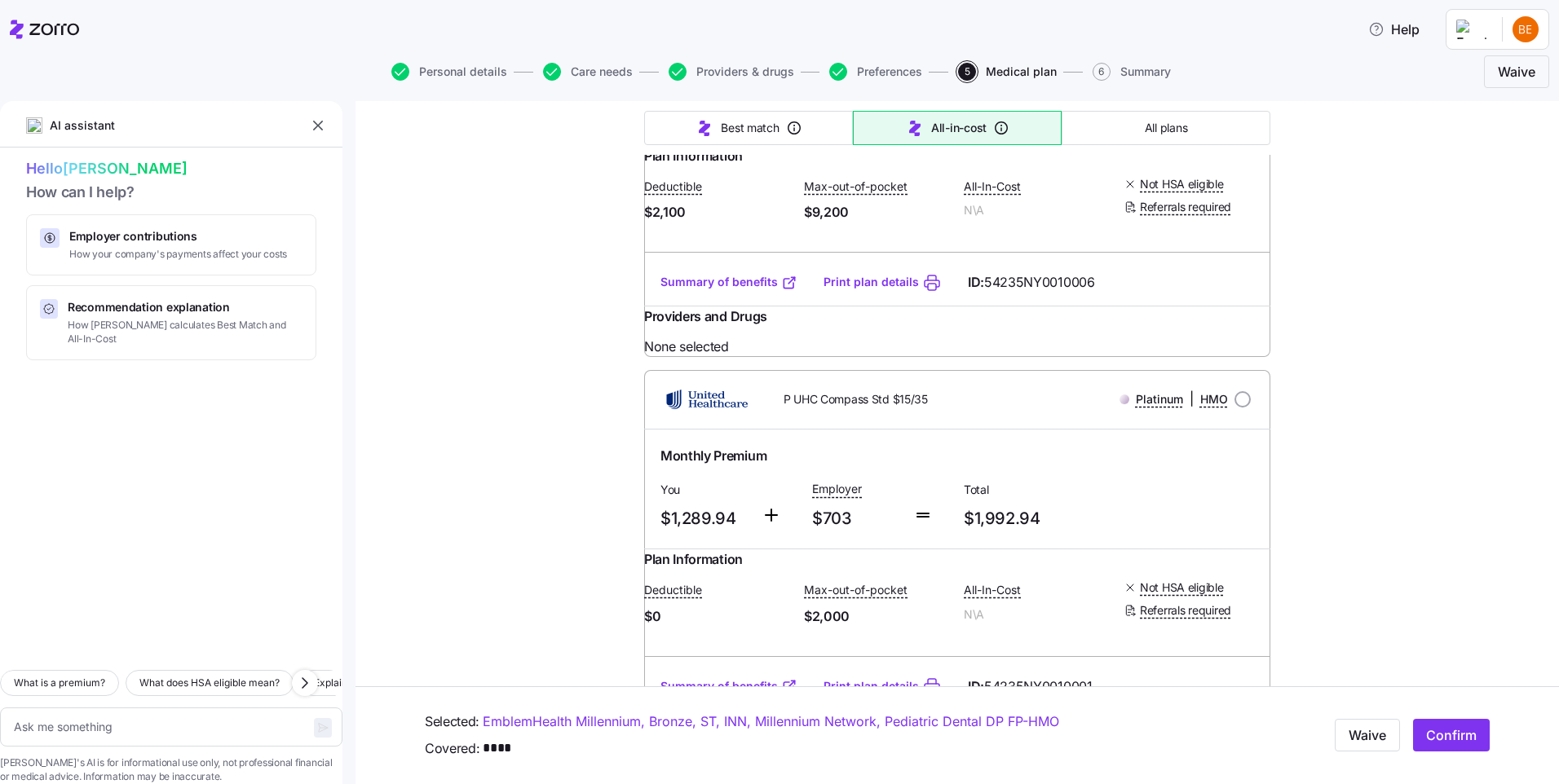
scroll to position [12326, 0]
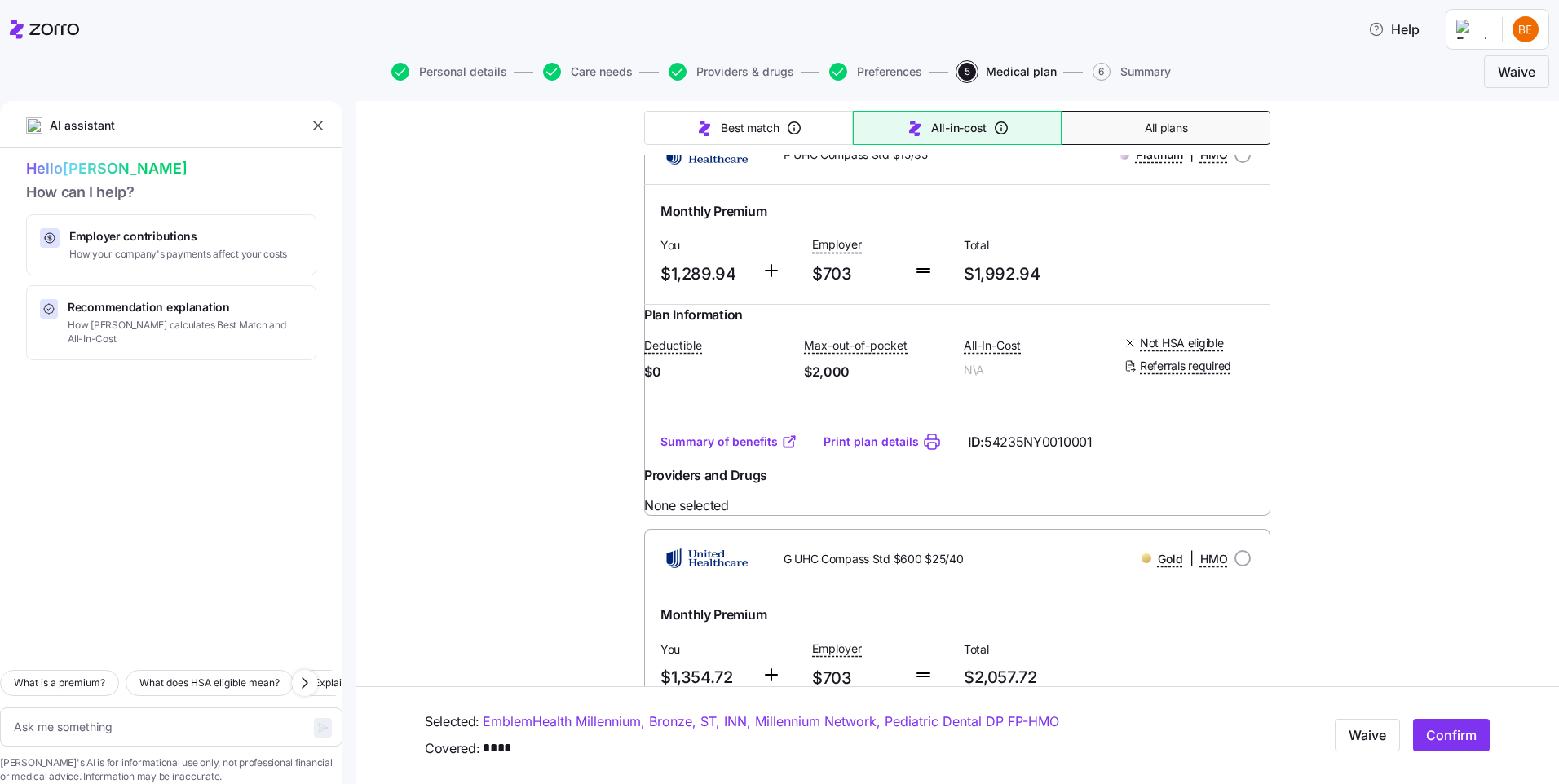
click at [1173, 122] on span "All plans" at bounding box center [1165, 127] width 42 height 16
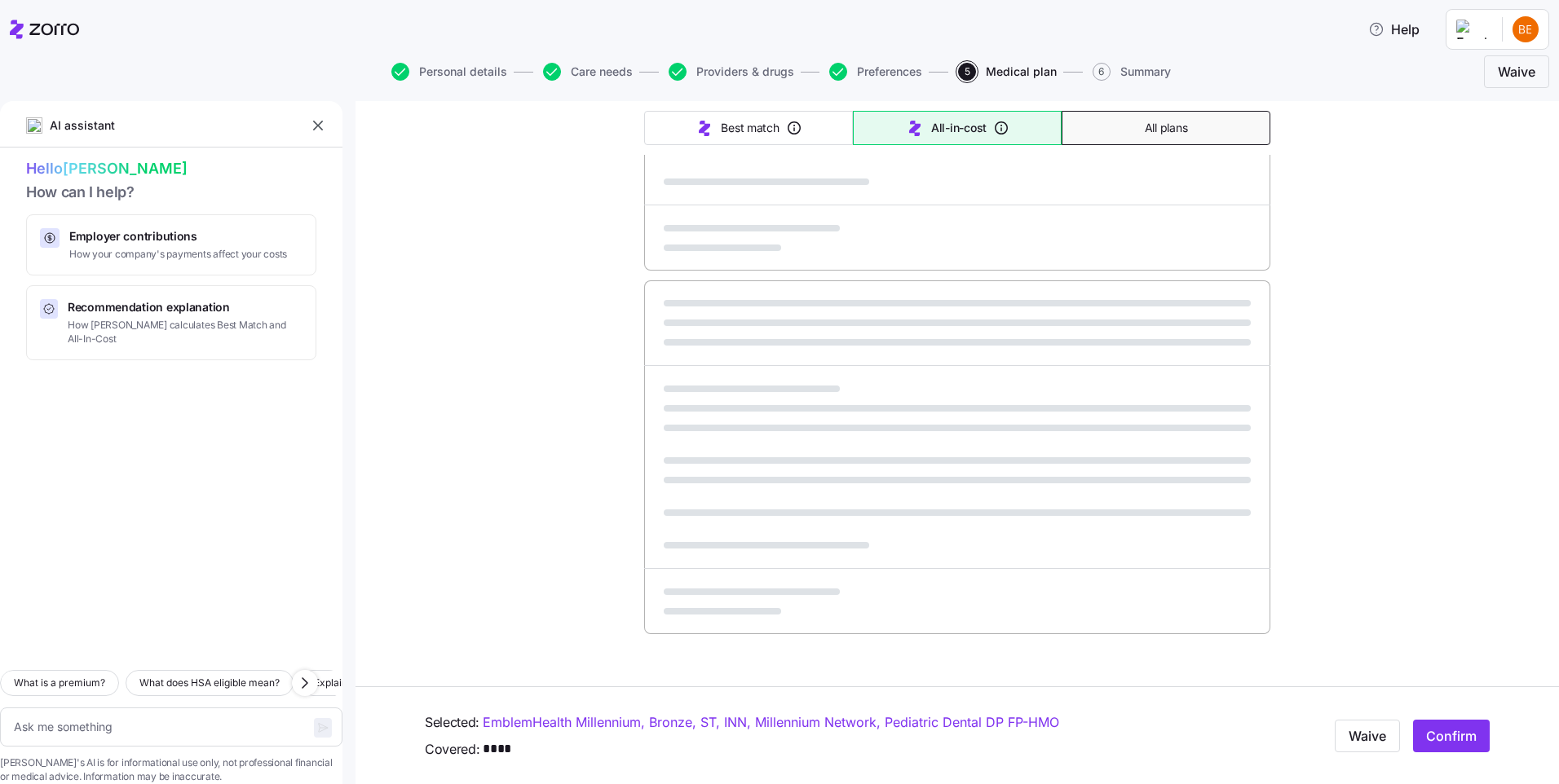
type textarea "x"
type input "Sorted by: Premium"
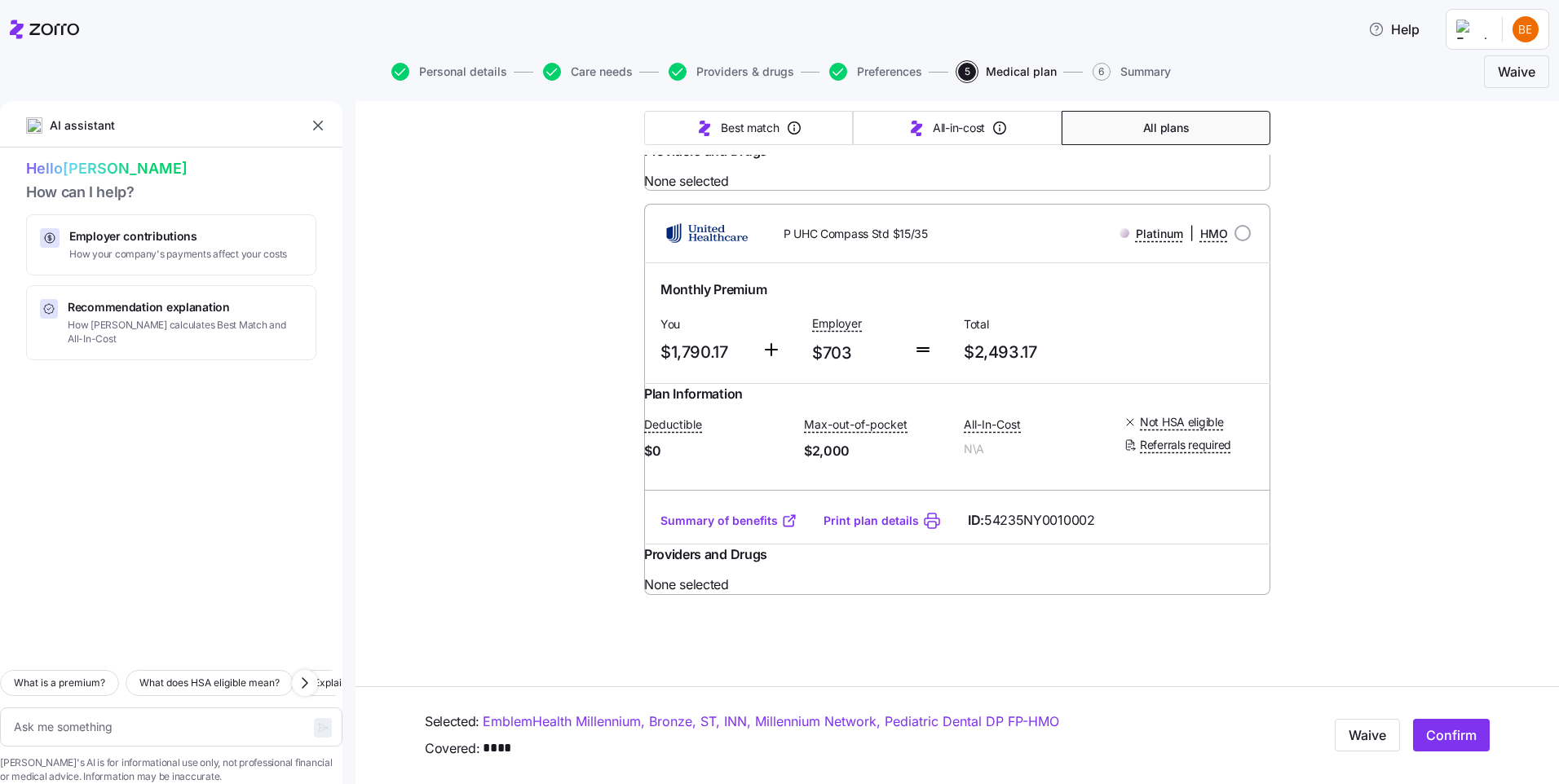
scroll to position [14619, 0]
click at [1106, 67] on span "6" at bounding box center [1101, 71] width 18 height 18
type textarea "x"
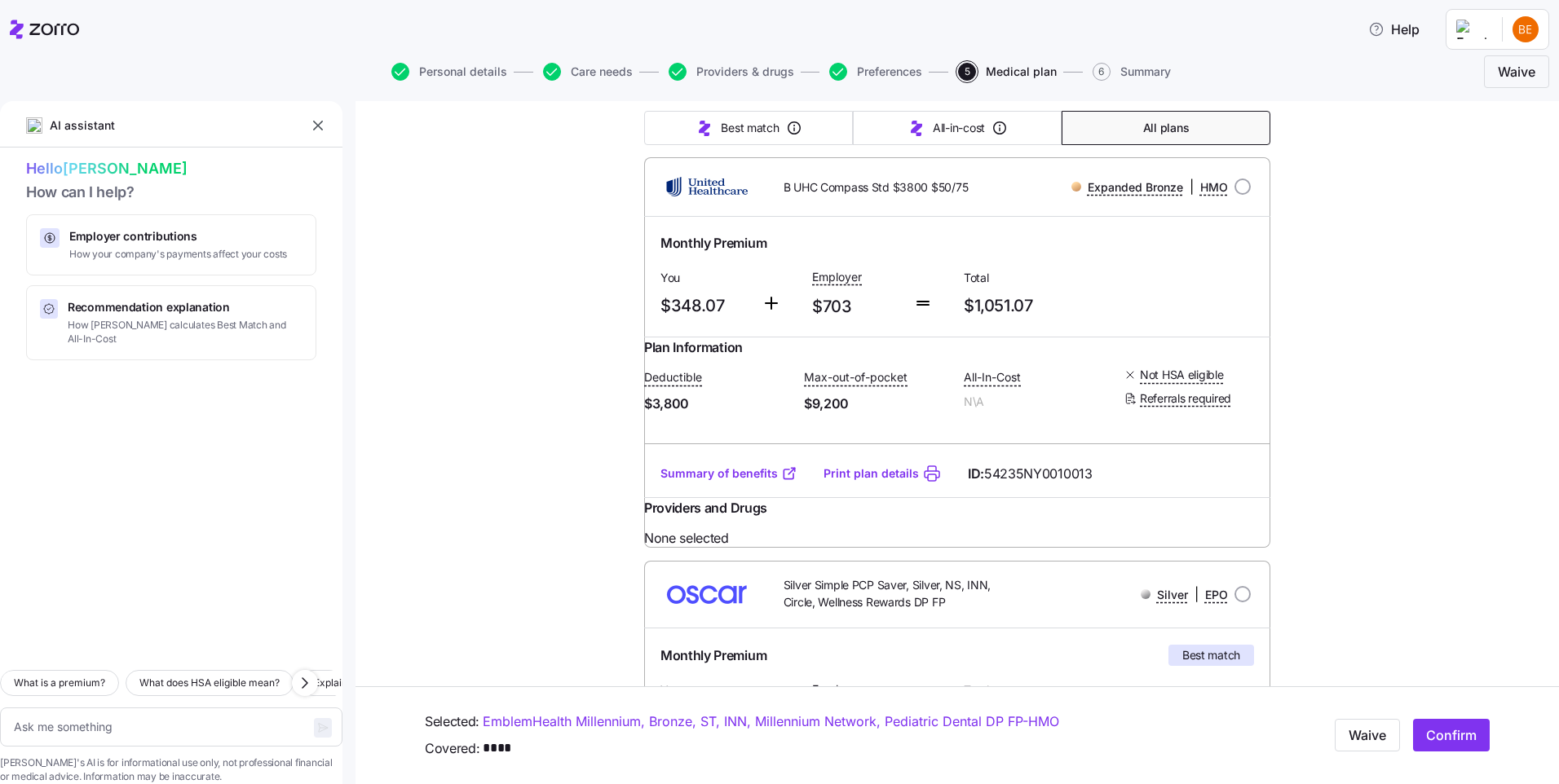
scroll to position [1467, 0]
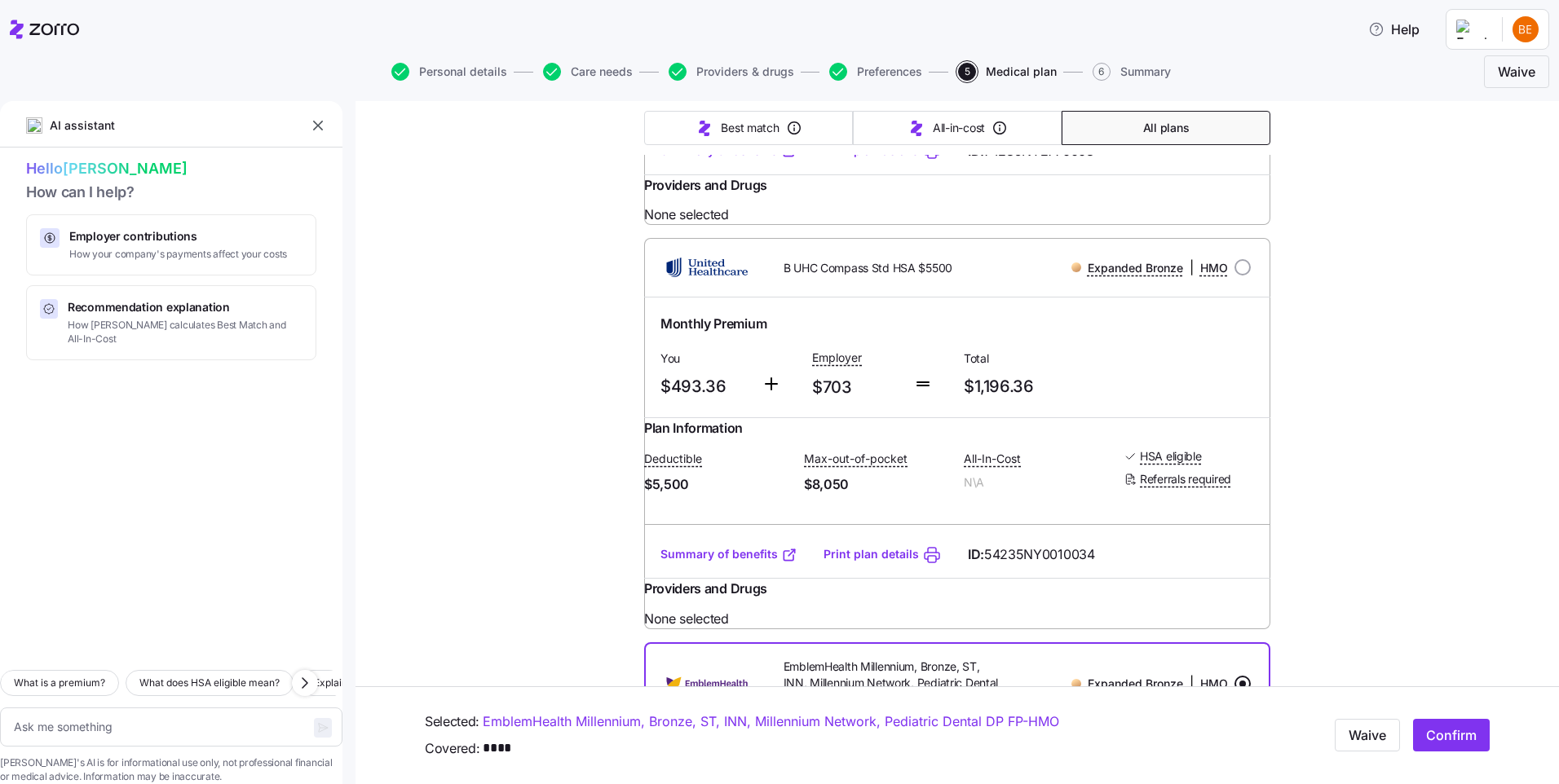
scroll to position [3423, 0]
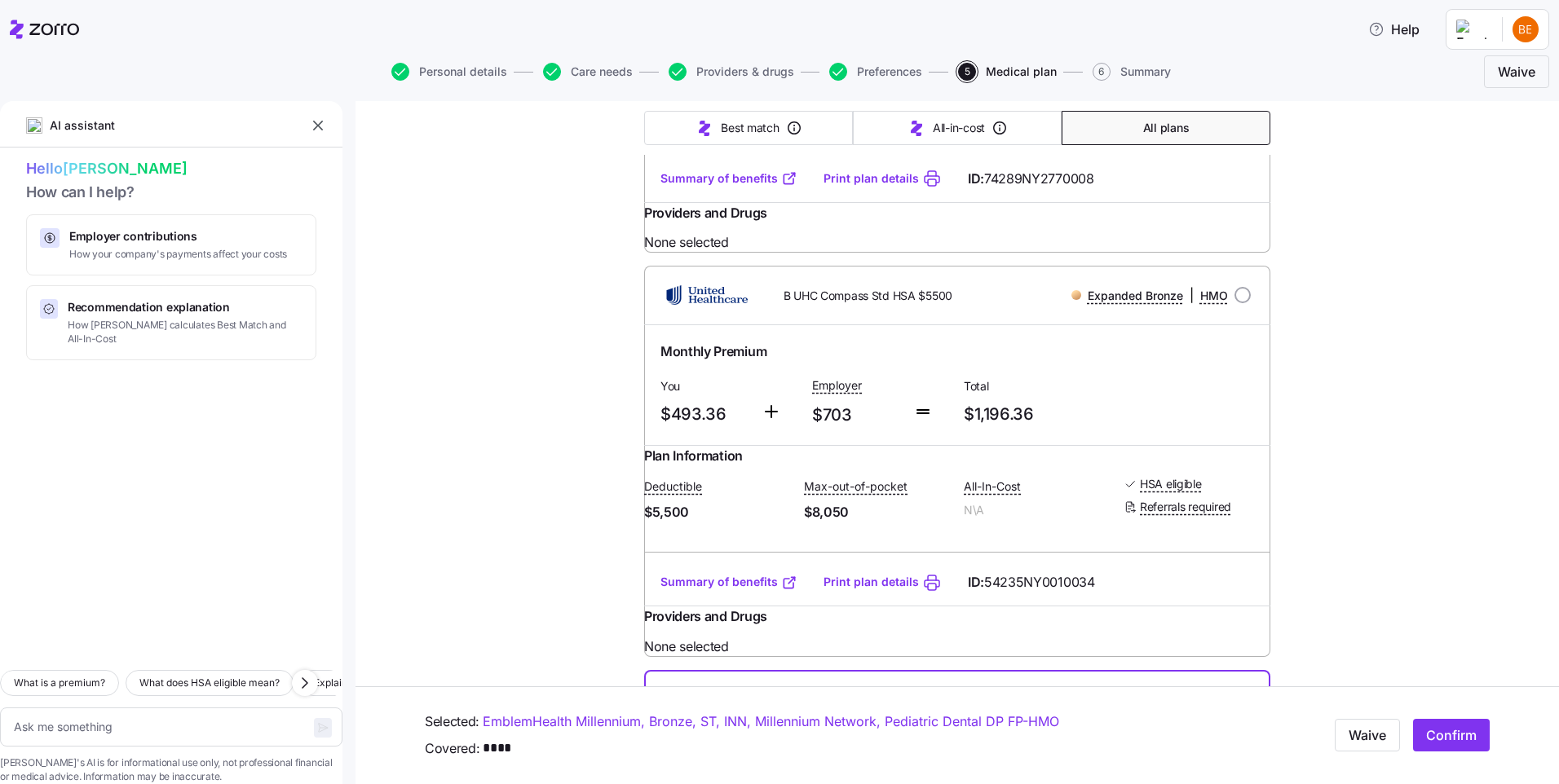
drag, startPoint x: 1237, startPoint y: 227, endPoint x: 1271, endPoint y: 301, distance: 81.4
radio input "true"
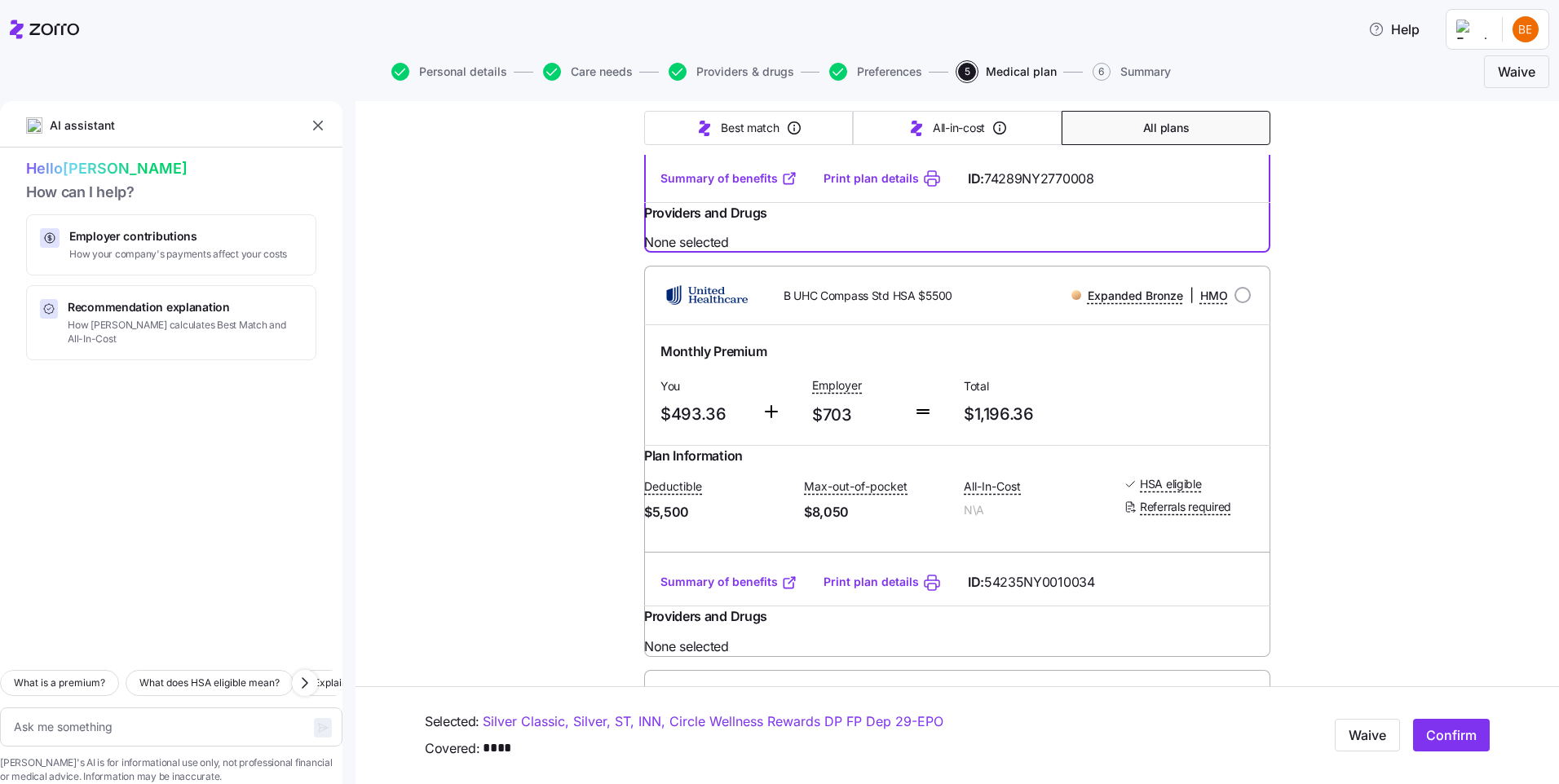
click at [734, 187] on link "Summary of benefits" at bounding box center [728, 177] width 137 height 16
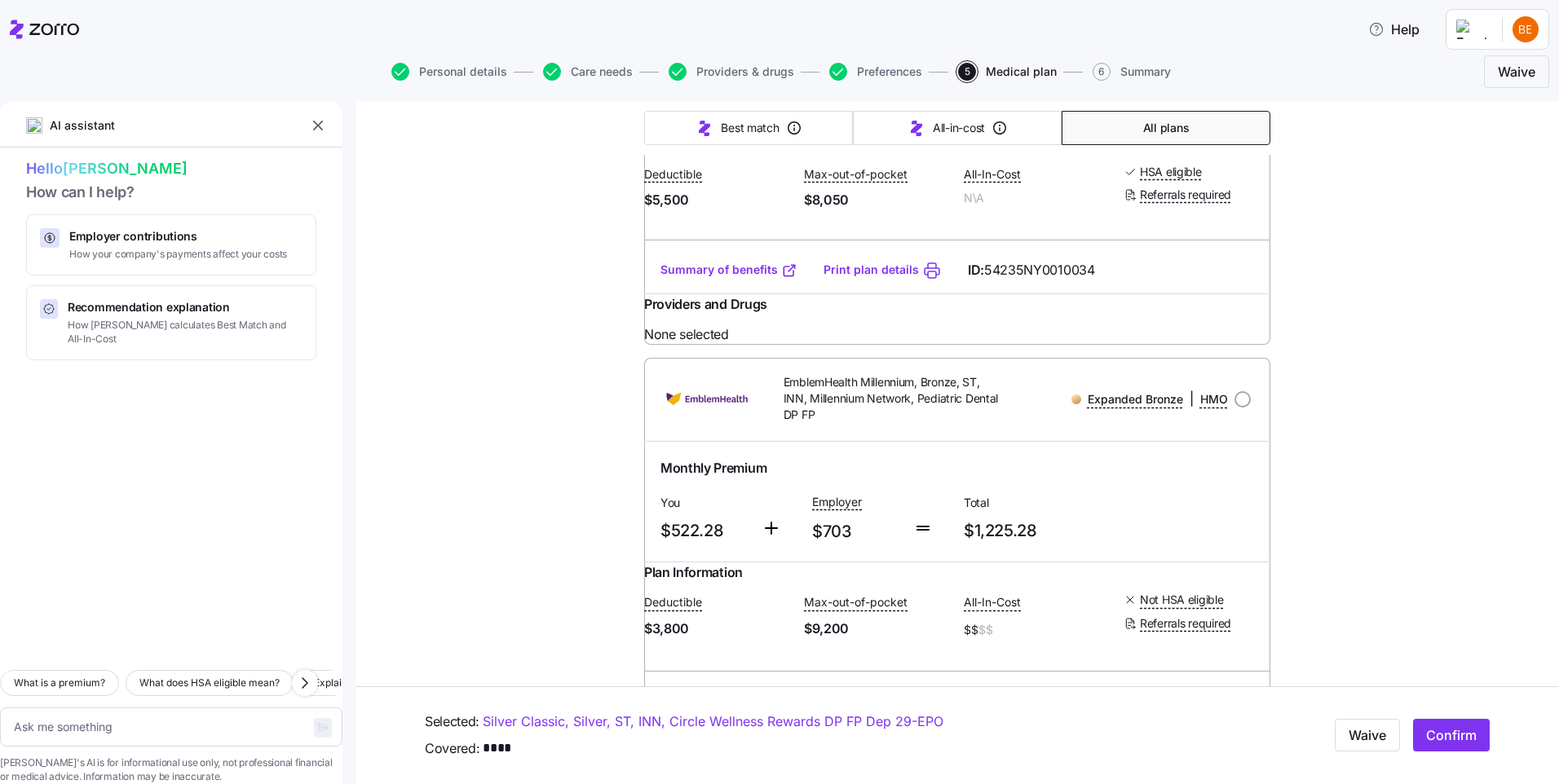
scroll to position [3749, 0]
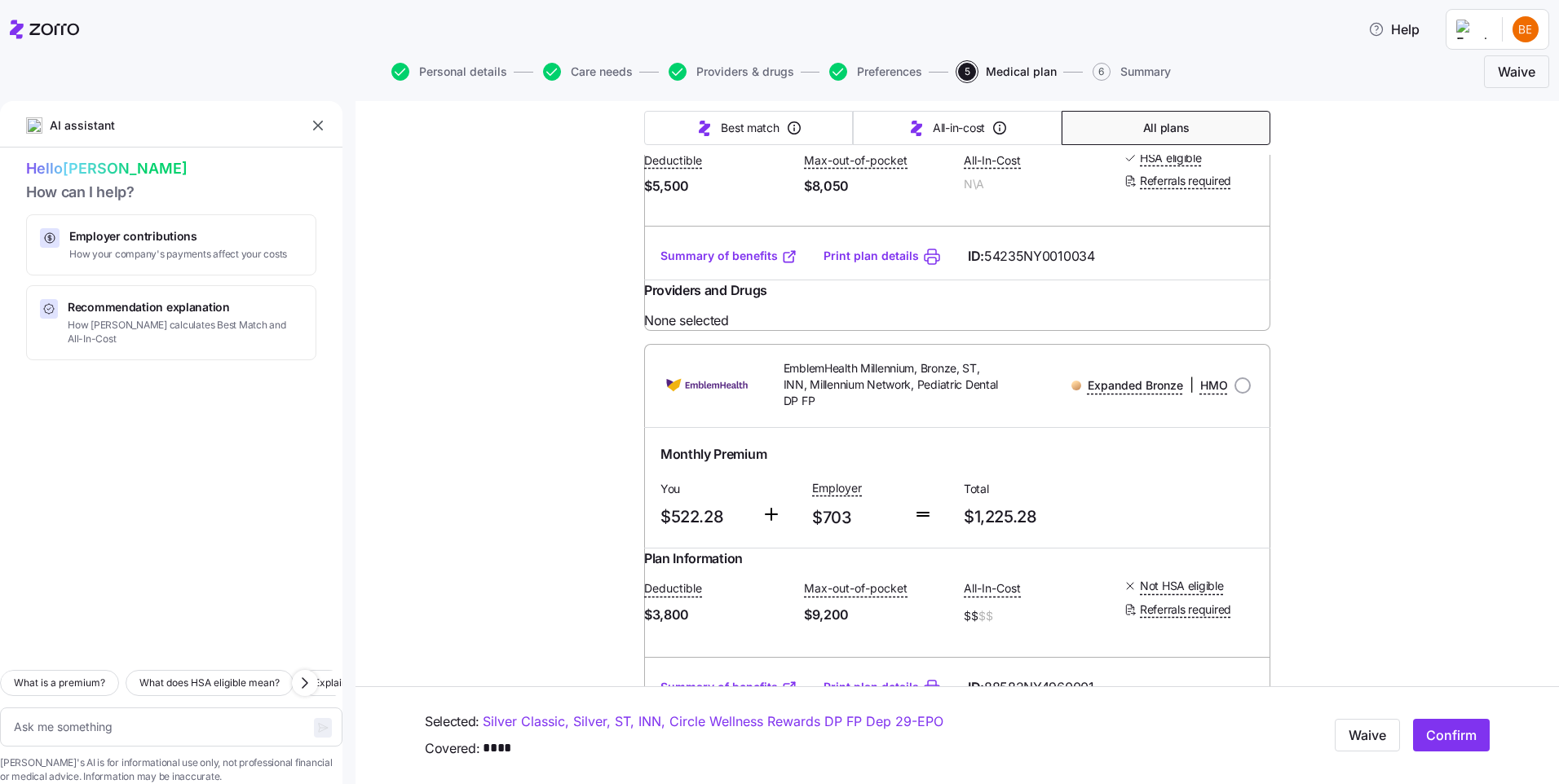
click at [727, 264] on link "Summary of benefits" at bounding box center [728, 255] width 137 height 16
click at [1219, 132] on button "All plans" at bounding box center [1166, 128] width 209 height 35
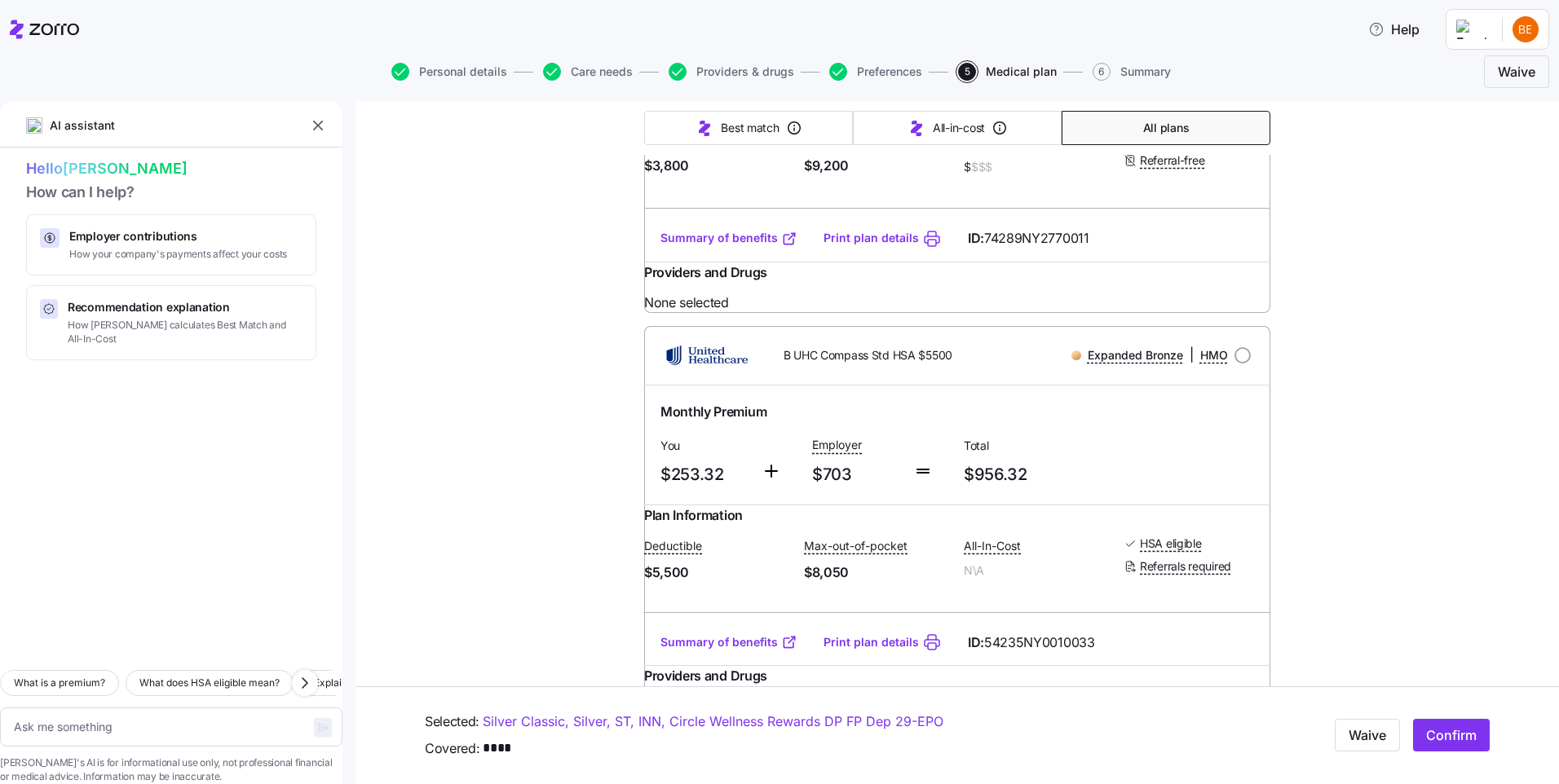
scroll to position [0, 0]
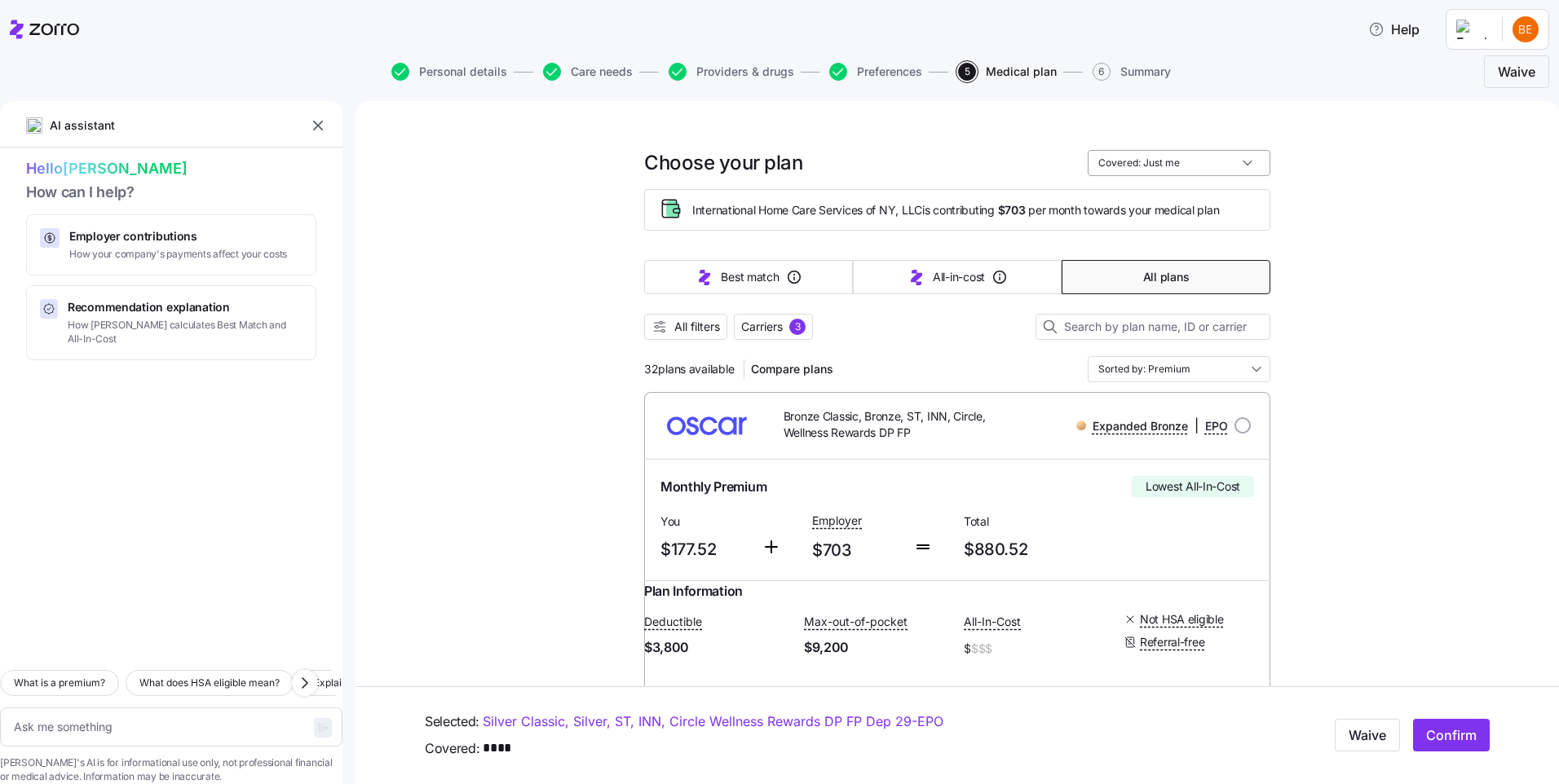
click at [1215, 161] on input "Covered: Just me" at bounding box center [1179, 163] width 183 height 26
click at [1213, 161] on input "Covered: Just me" at bounding box center [1179, 163] width 183 height 26
click at [781, 330] on span "Carriers 3" at bounding box center [773, 326] width 64 height 16
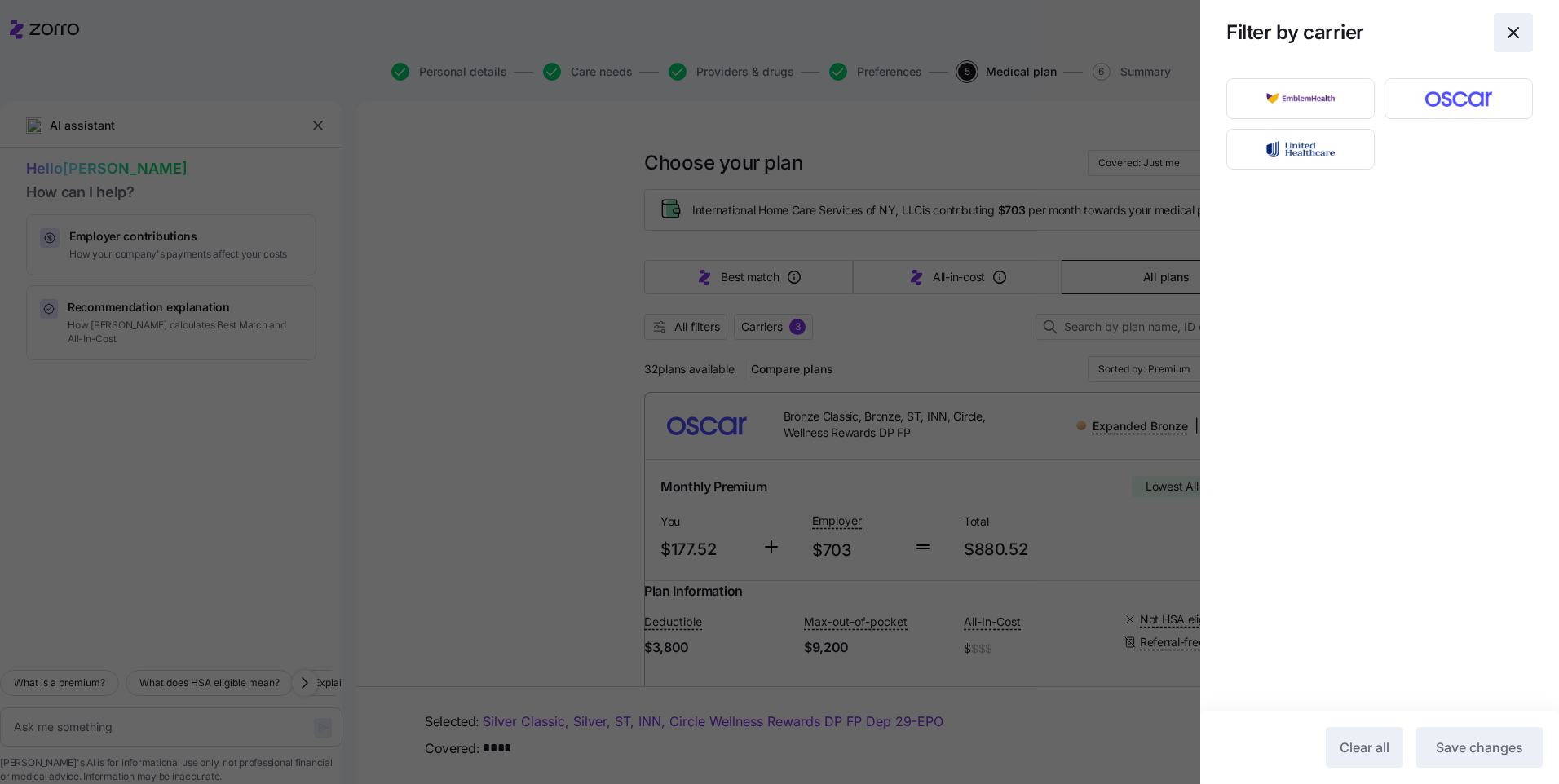
click at [1516, 35] on icon "button" at bounding box center [1512, 33] width 9 height 9
type textarea "x"
